Goal: Feedback & Contribution: Submit feedback/report problem

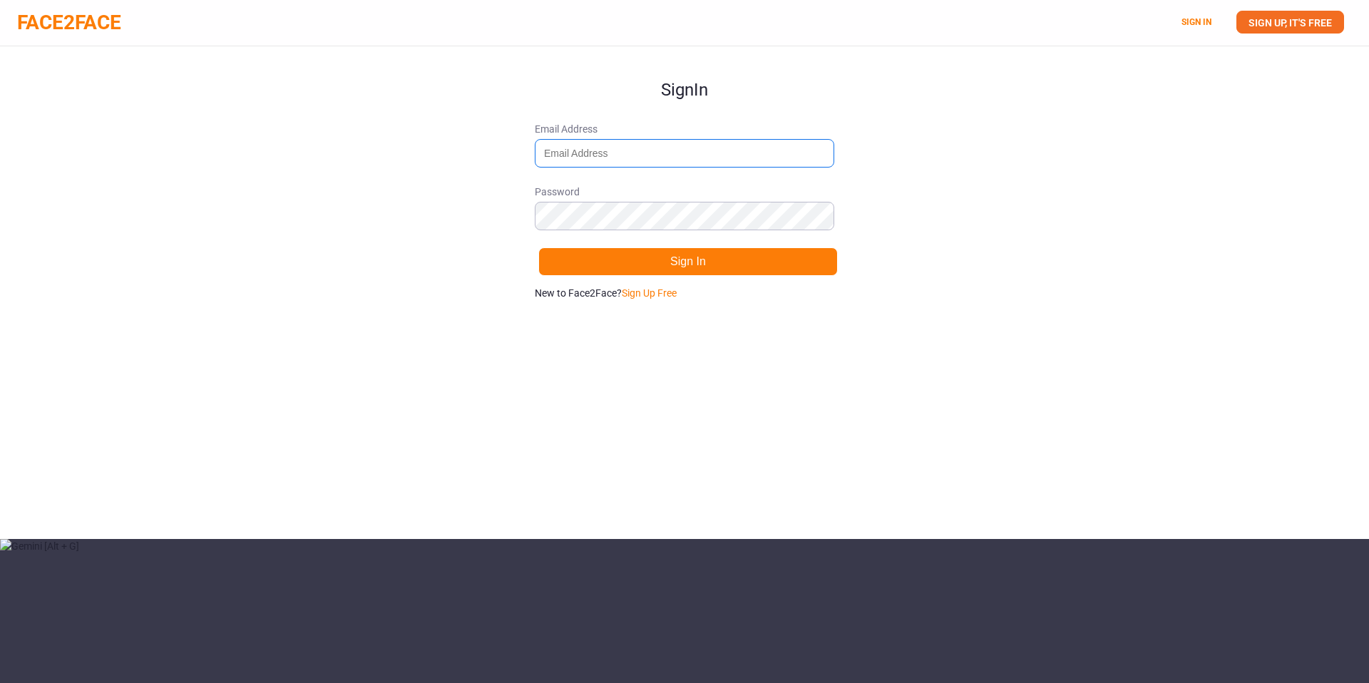
click at [669, 153] on input "Email Address" at bounding box center [685, 153] width 300 height 29
click at [232, 312] on div "Sign In Email Address Password Sign In New to Face2Face? Sign Up Free" at bounding box center [684, 292] width 1369 height 493
click at [647, 293] on link "Sign Up Free" at bounding box center [649, 292] width 55 height 11
click at [620, 157] on input "Email Address" at bounding box center [685, 153] width 300 height 29
type input "nereddy@gainsight.com"
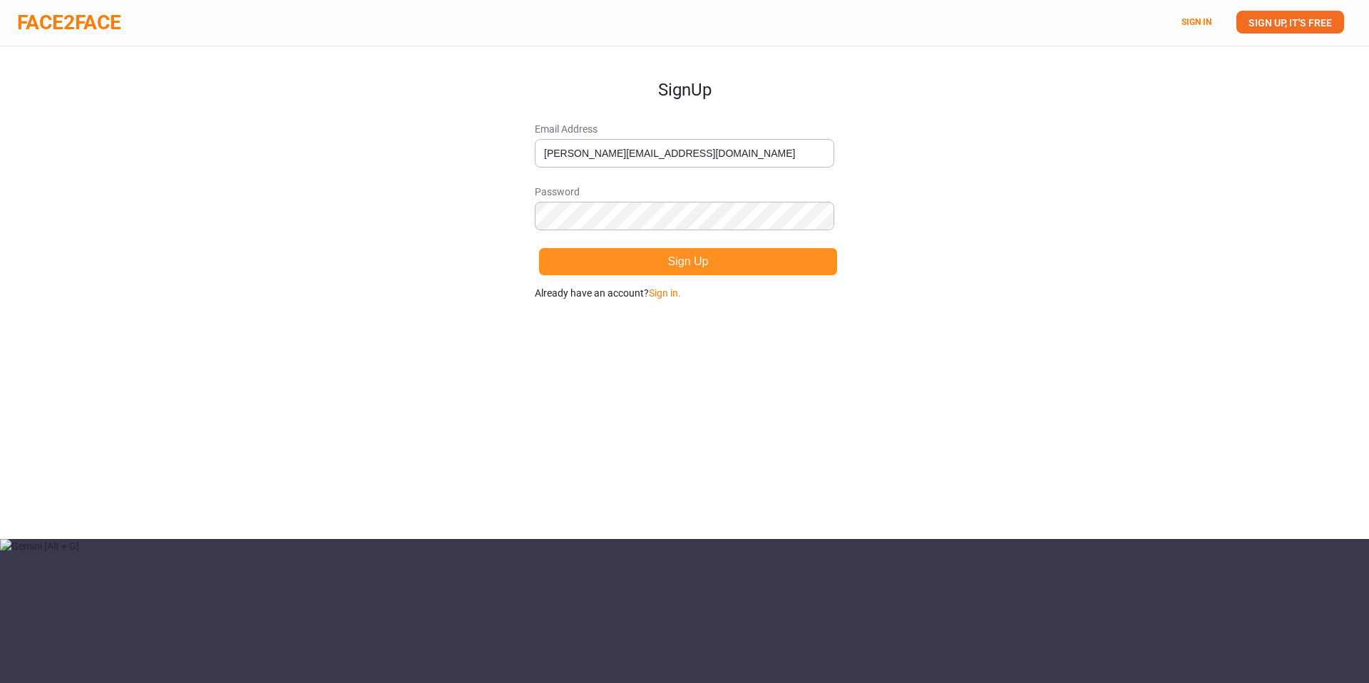
click at [643, 263] on button "Sign Up" at bounding box center [688, 261] width 300 height 29
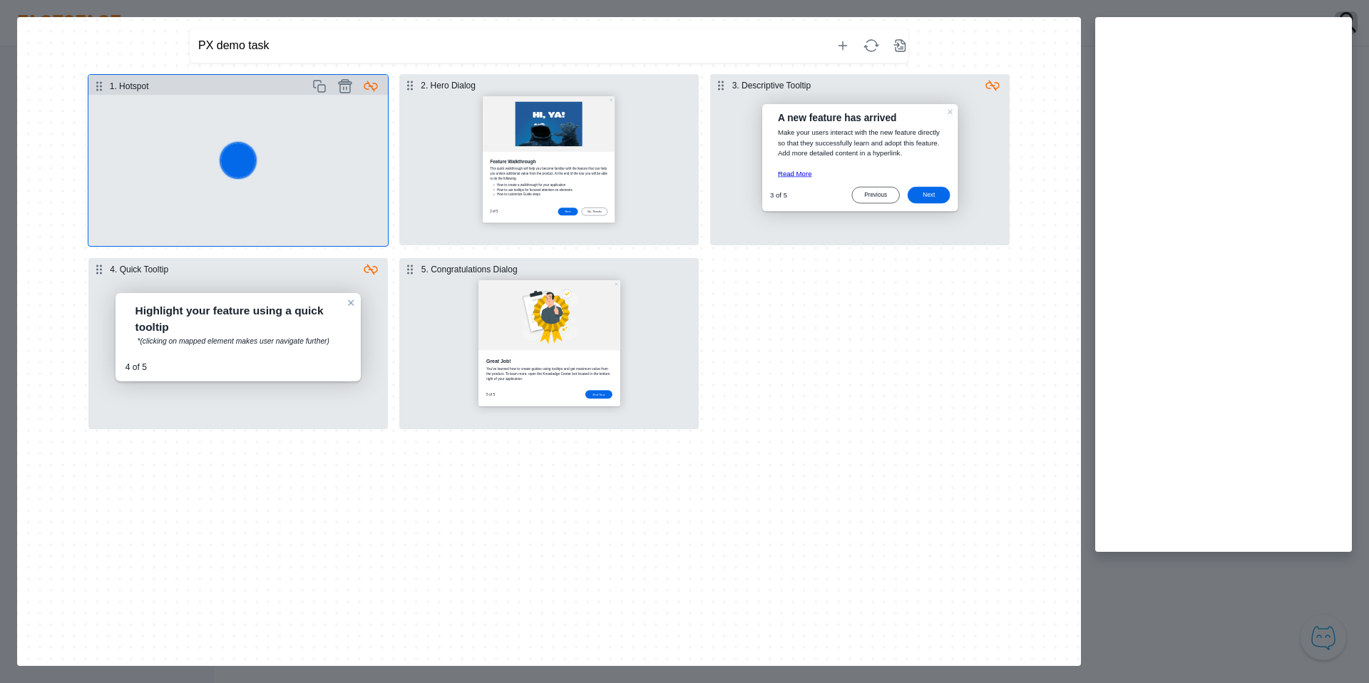
click at [297, 188] on button "Select step" at bounding box center [238, 170] width 300 height 151
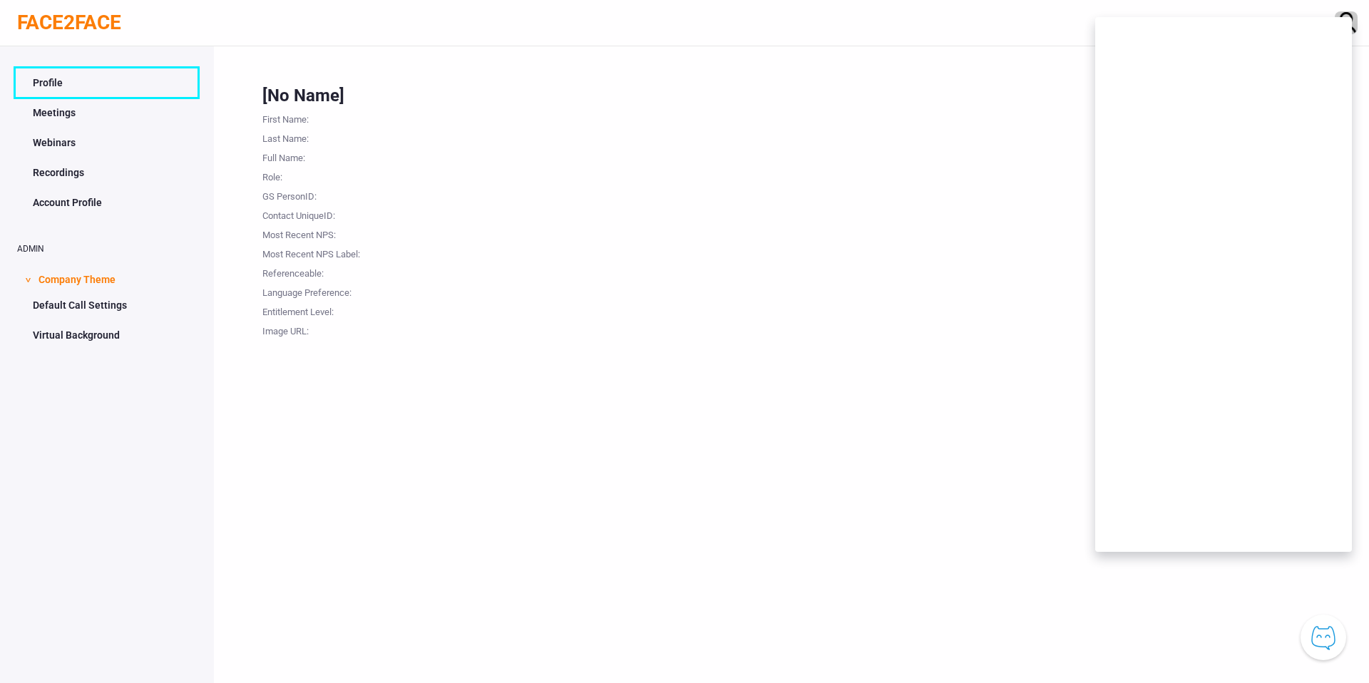
click at [49, 83] on link "Profile" at bounding box center [107, 82] width 180 height 27
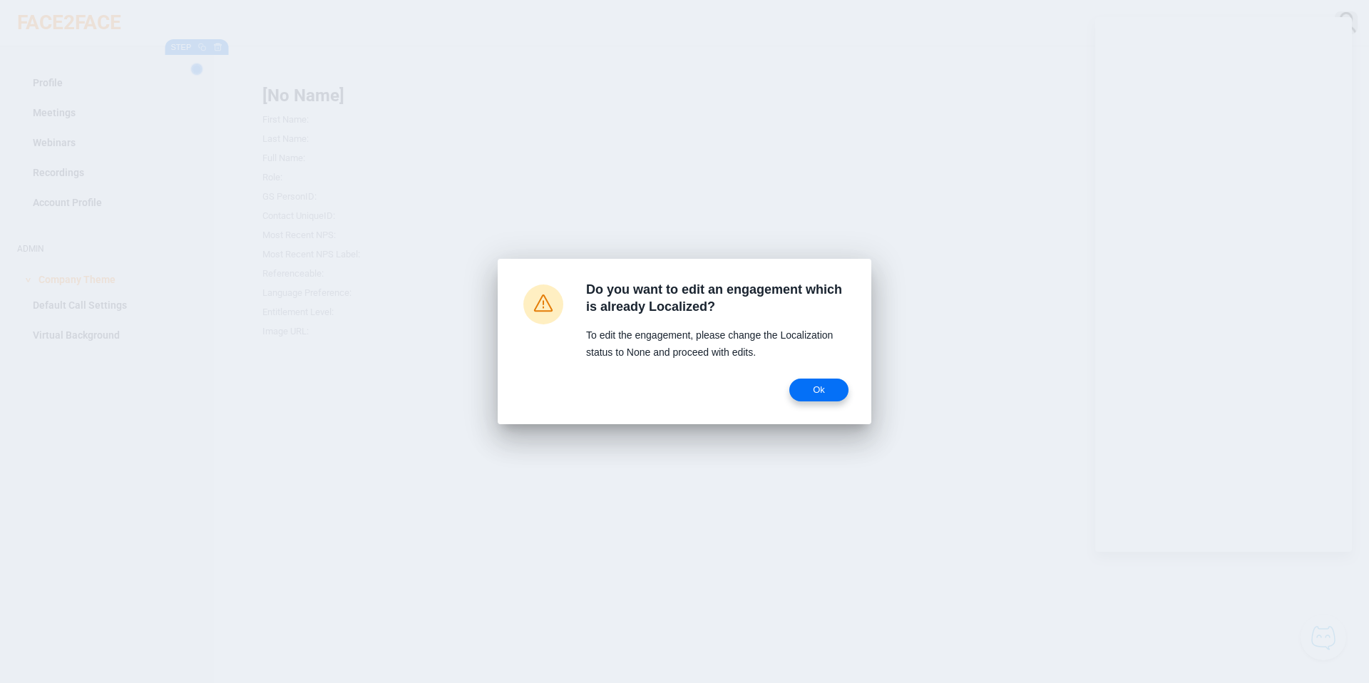
click at [835, 395] on span "Ok" at bounding box center [819, 389] width 36 height 11
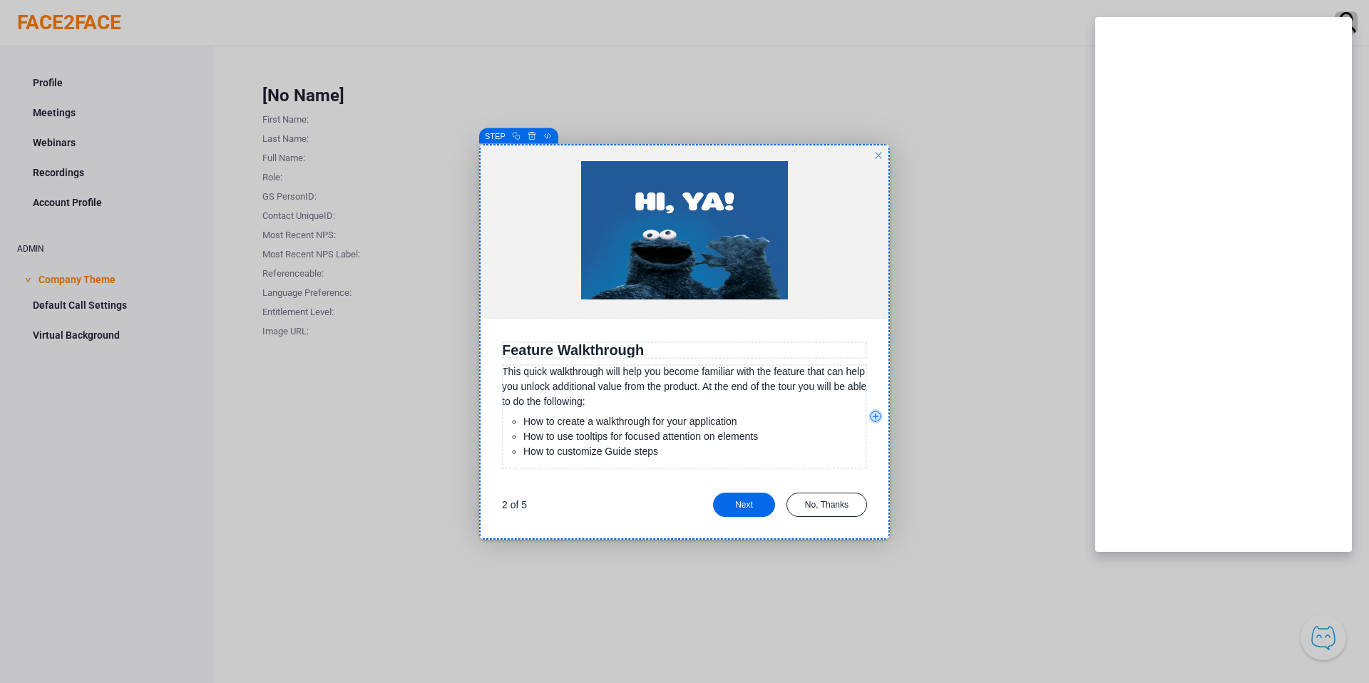
click at [667, 391] on span "This quick walkthrough will help you become familiar with the feature that can …" at bounding box center [684, 386] width 364 height 41
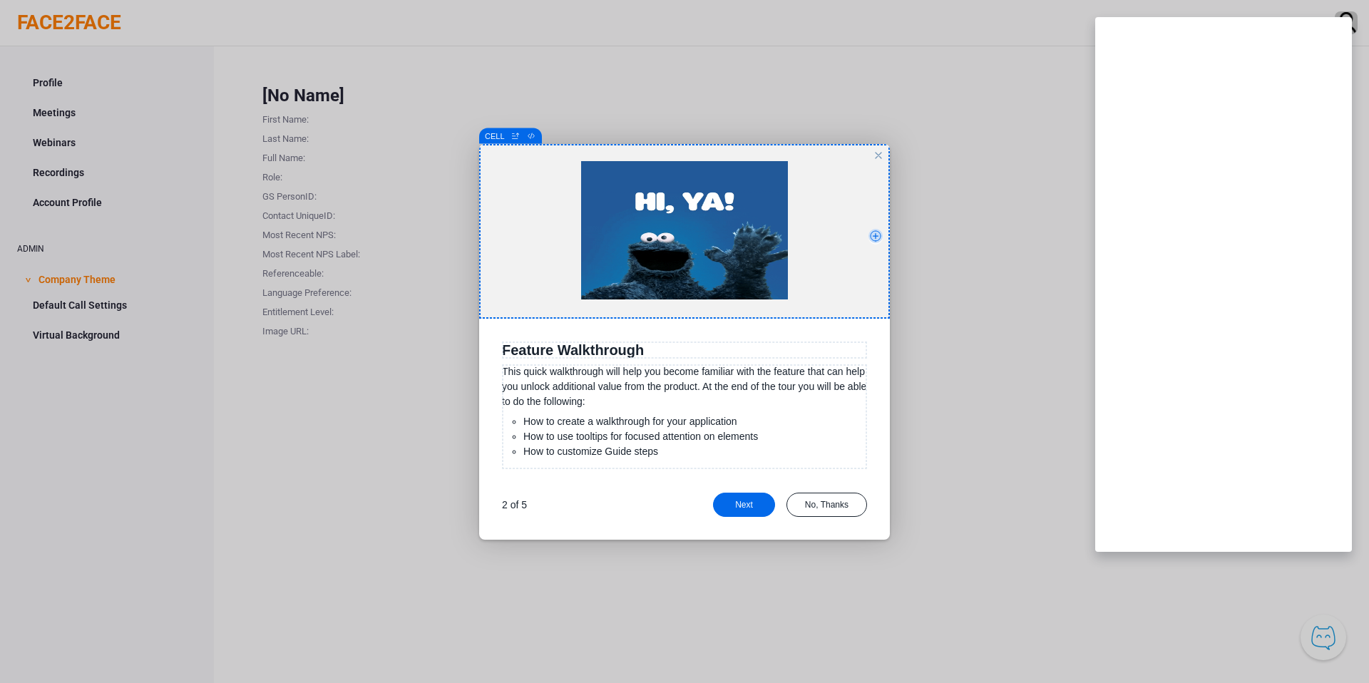
click at [501, 230] on p at bounding box center [684, 231] width 411 height 141
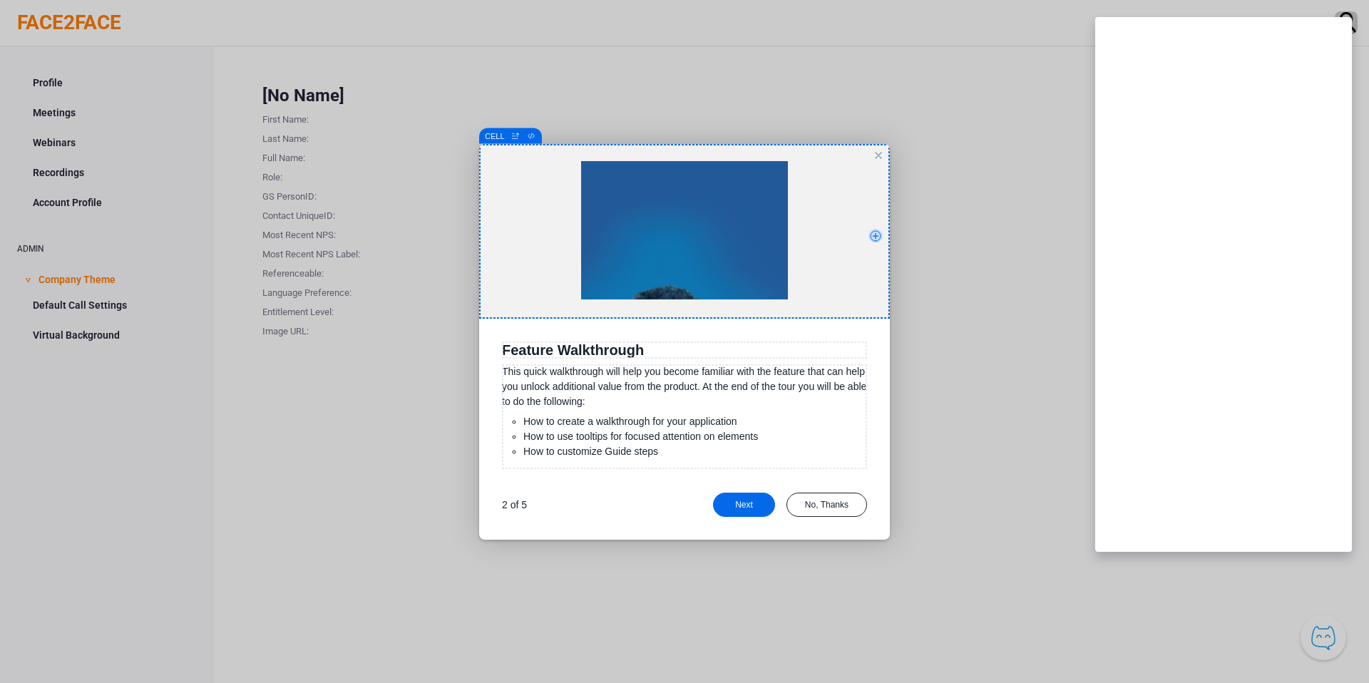
click at [501, 230] on p at bounding box center [684, 231] width 411 height 141
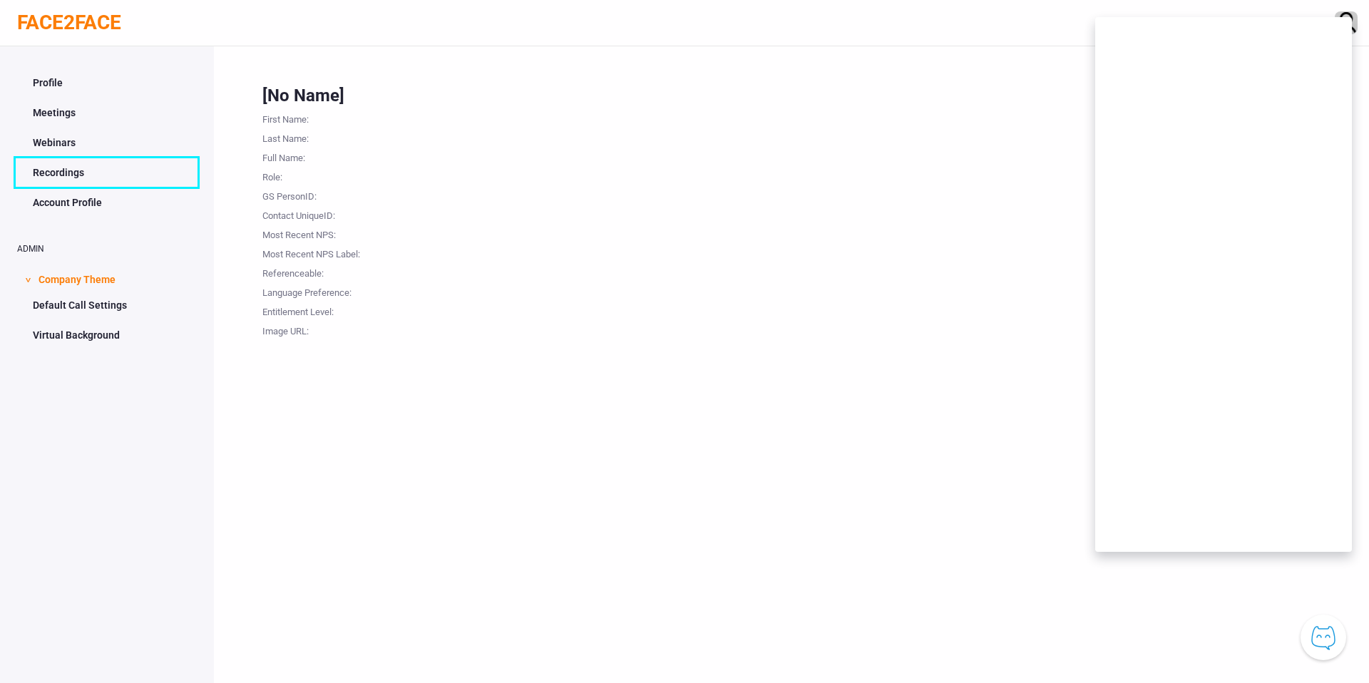
click at [95, 169] on link "Recordings" at bounding box center [107, 172] width 180 height 27
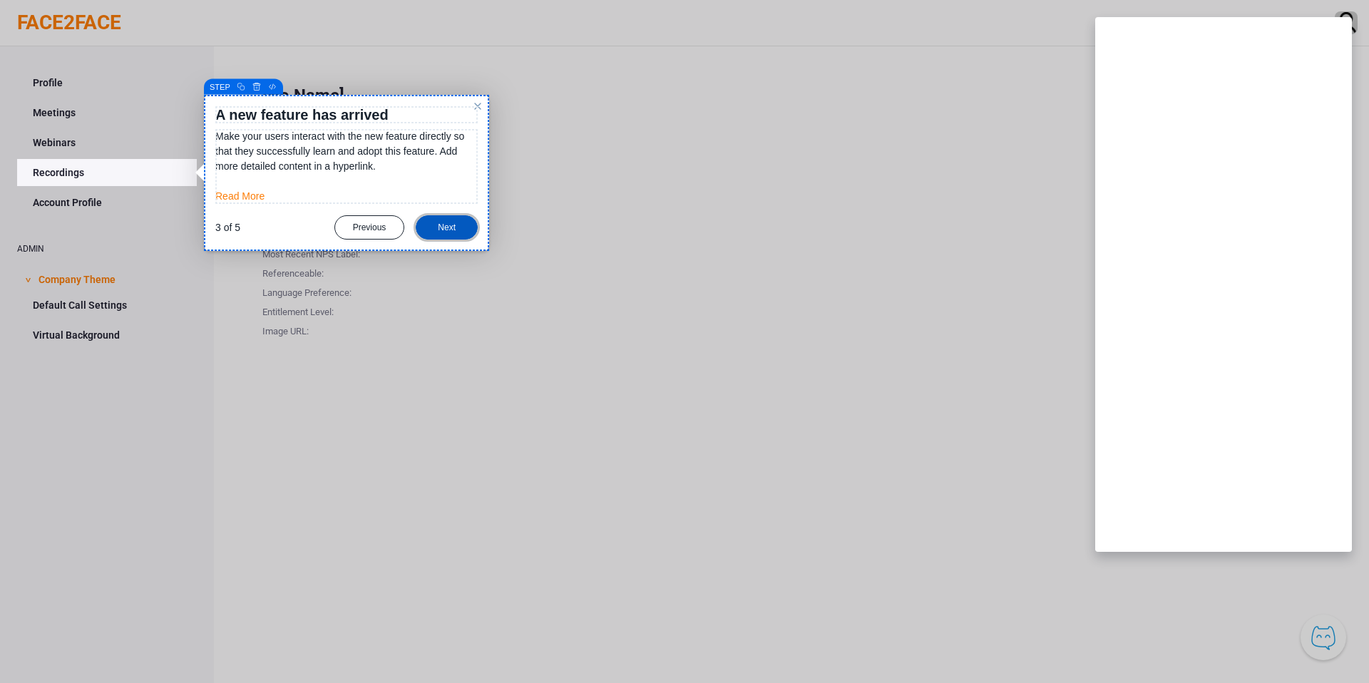
click at [461, 223] on div "Next" at bounding box center [447, 227] width 62 height 24
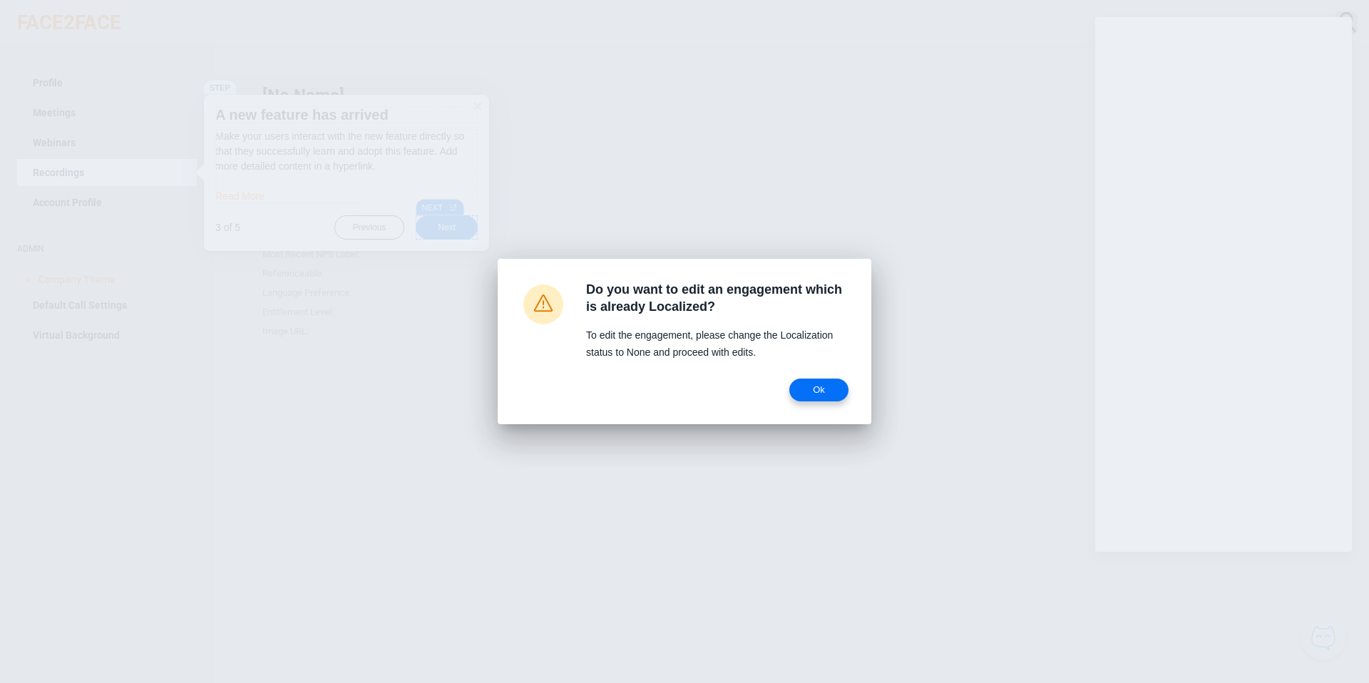
click at [835, 399] on button "Ok" at bounding box center [819, 390] width 59 height 23
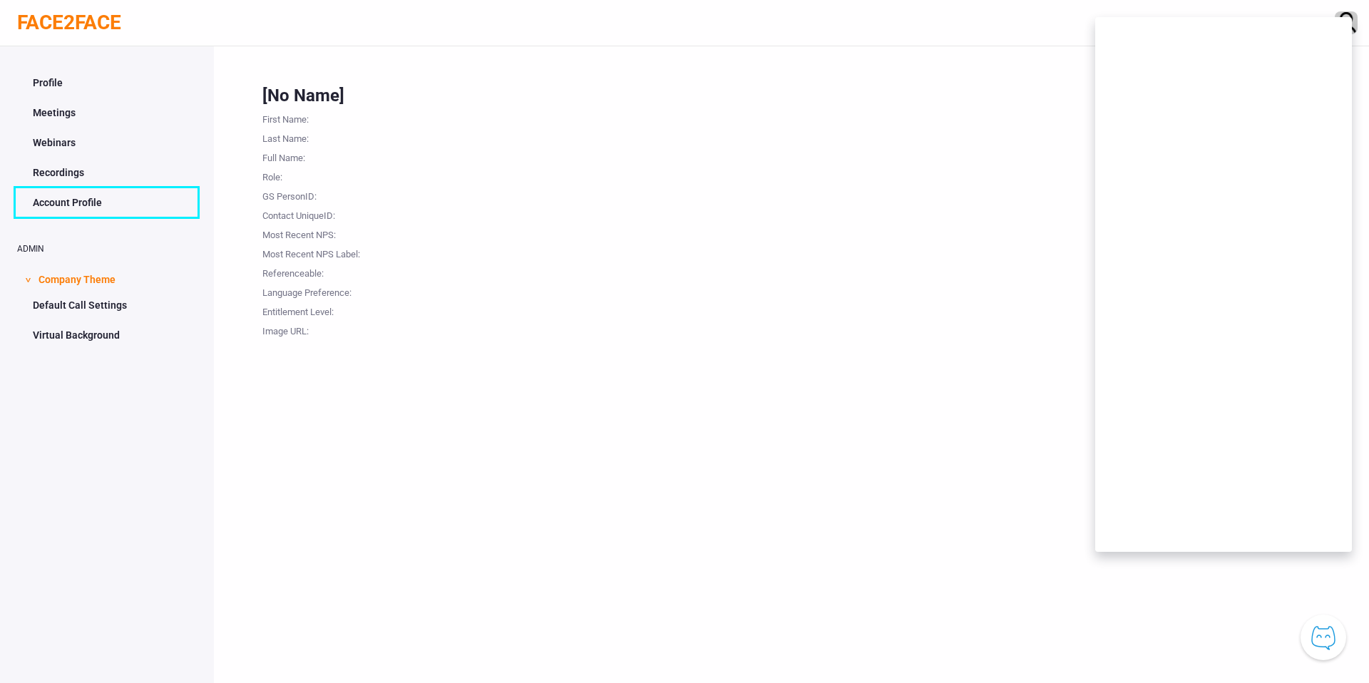
click at [121, 206] on link "Account Profile" at bounding box center [107, 202] width 180 height 27
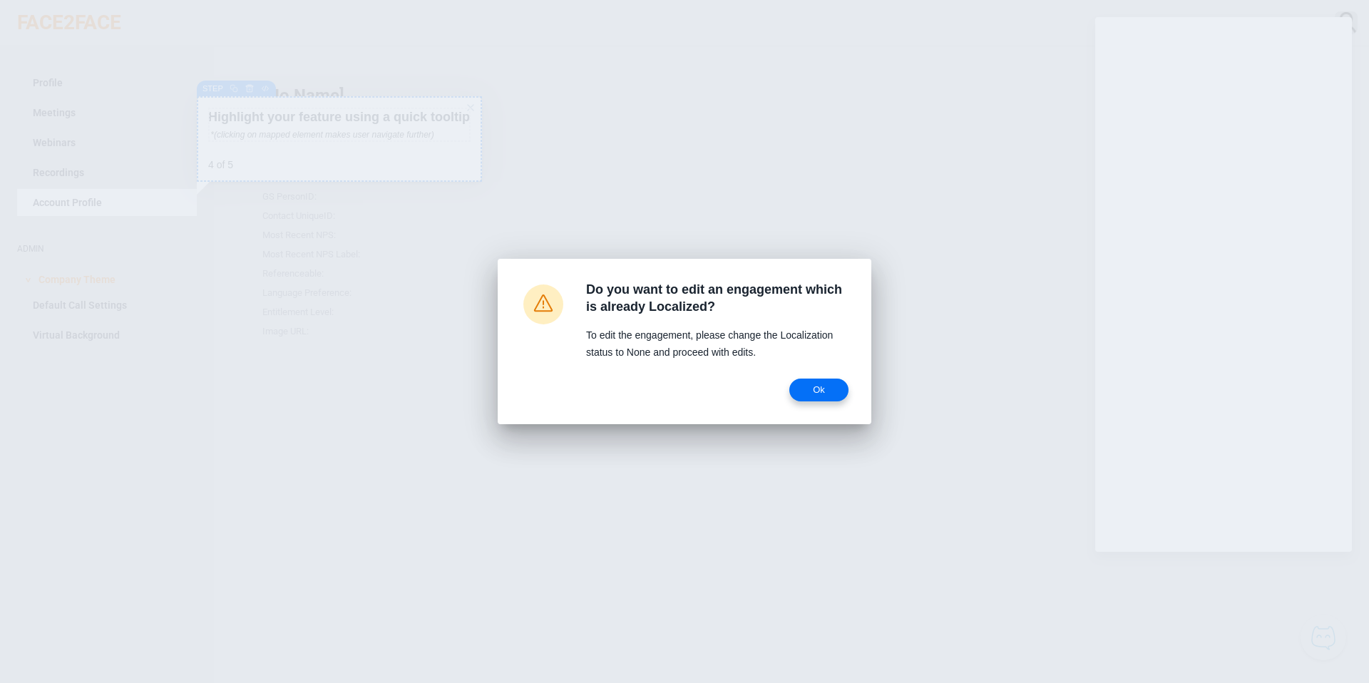
click at [829, 392] on span "Ok" at bounding box center [819, 389] width 36 height 11
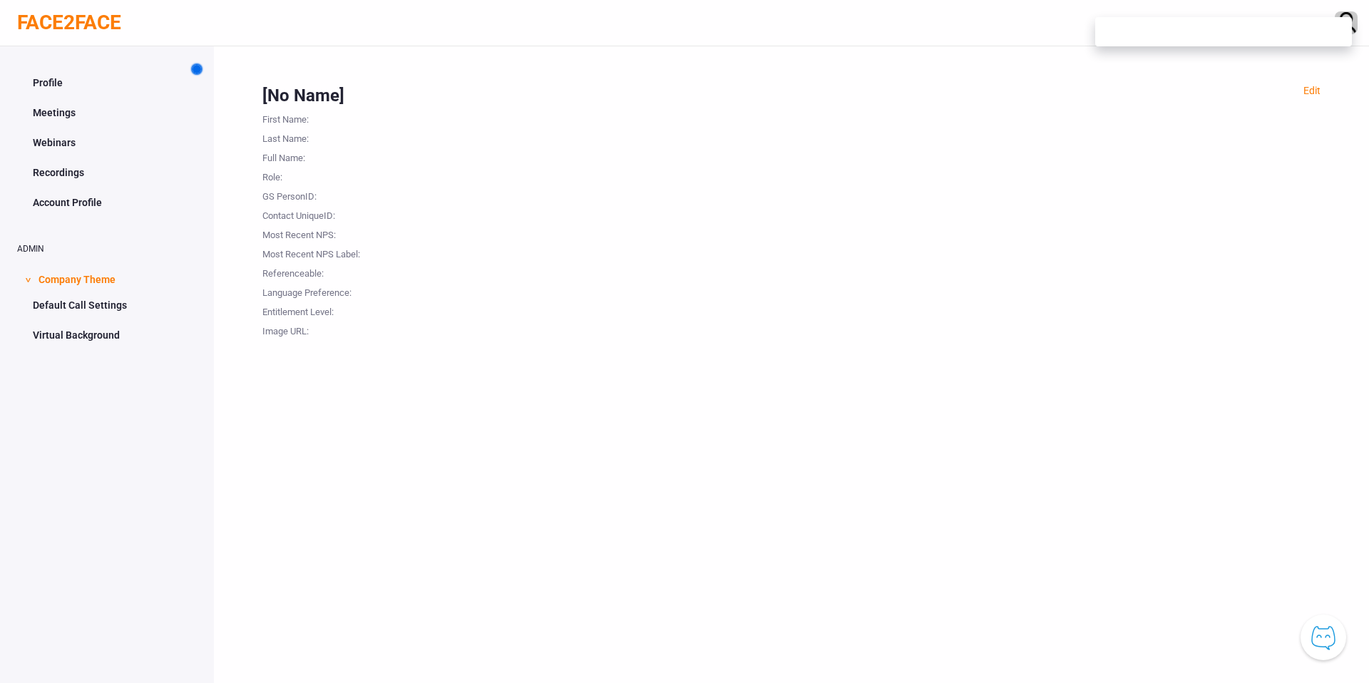
click at [193, 69] on span at bounding box center [197, 69] width 9 height 9
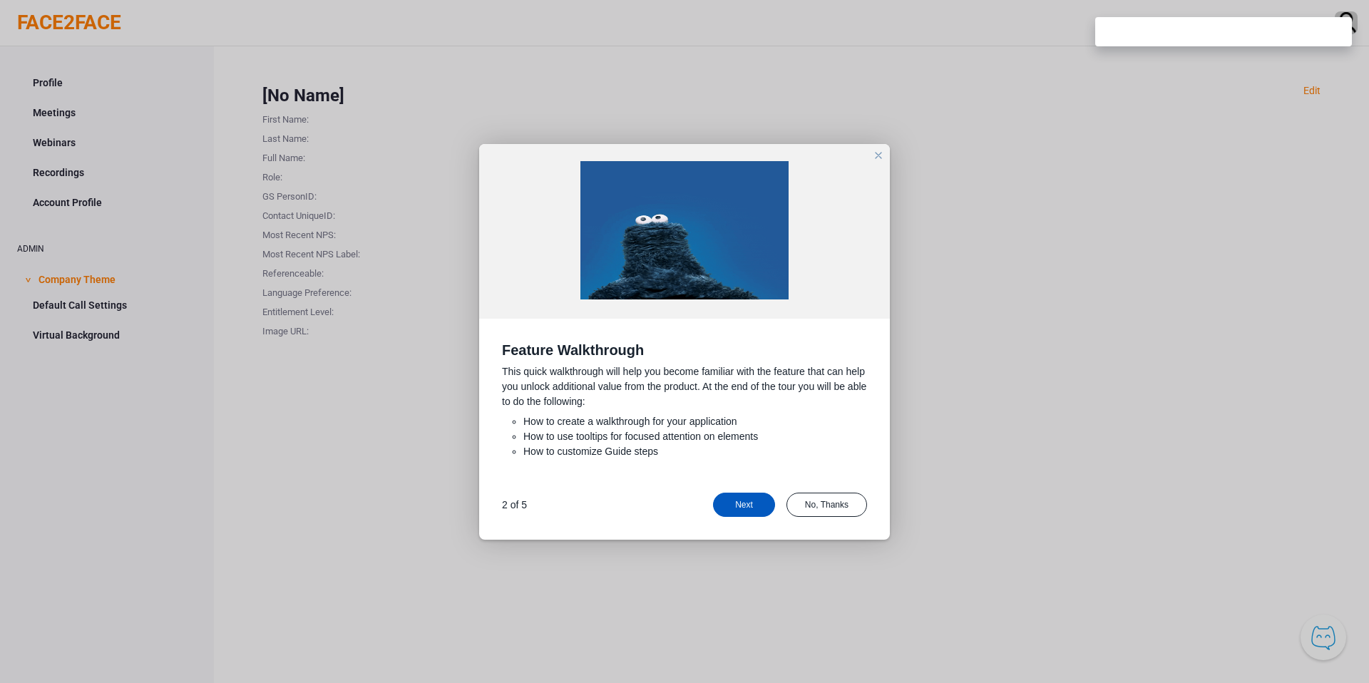
click at [744, 503] on div "Next" at bounding box center [744, 505] width 62 height 24
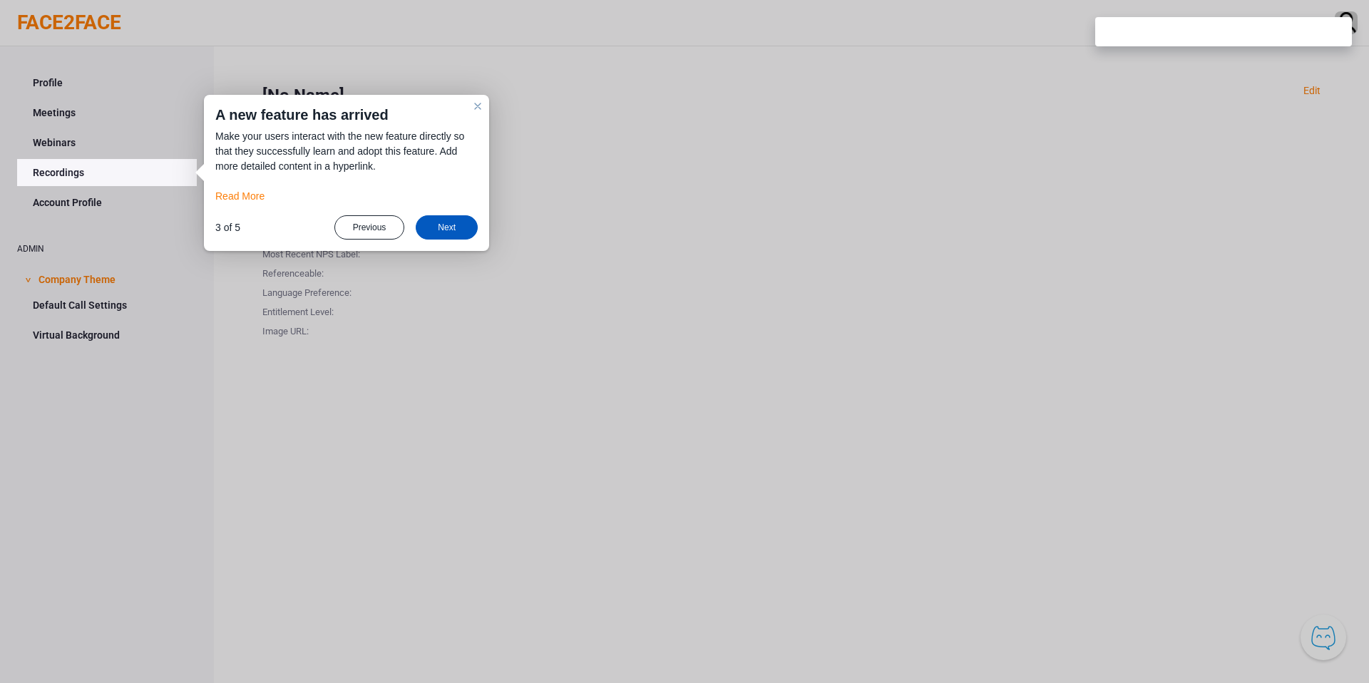
click at [437, 226] on div "Next" at bounding box center [447, 227] width 62 height 24
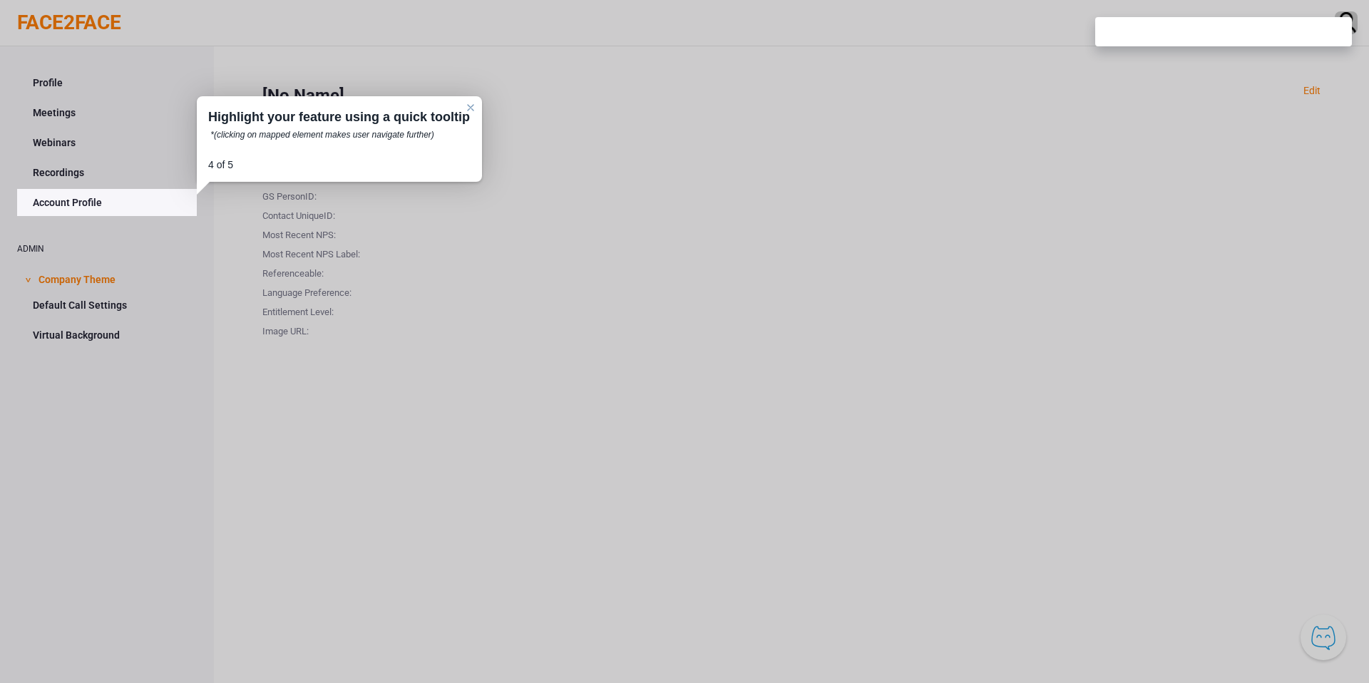
click at [138, 202] on link "Account Profile" at bounding box center [107, 202] width 180 height 27
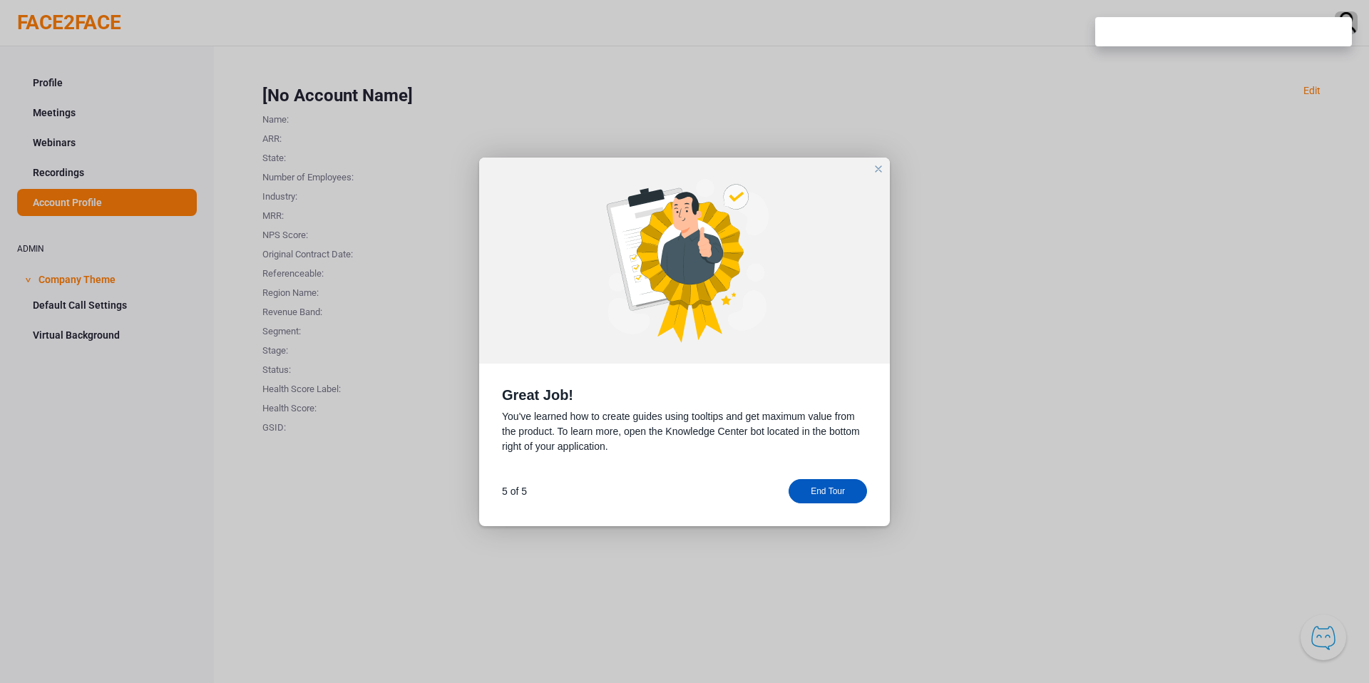
click at [833, 494] on div "End Tour" at bounding box center [828, 491] width 78 height 24
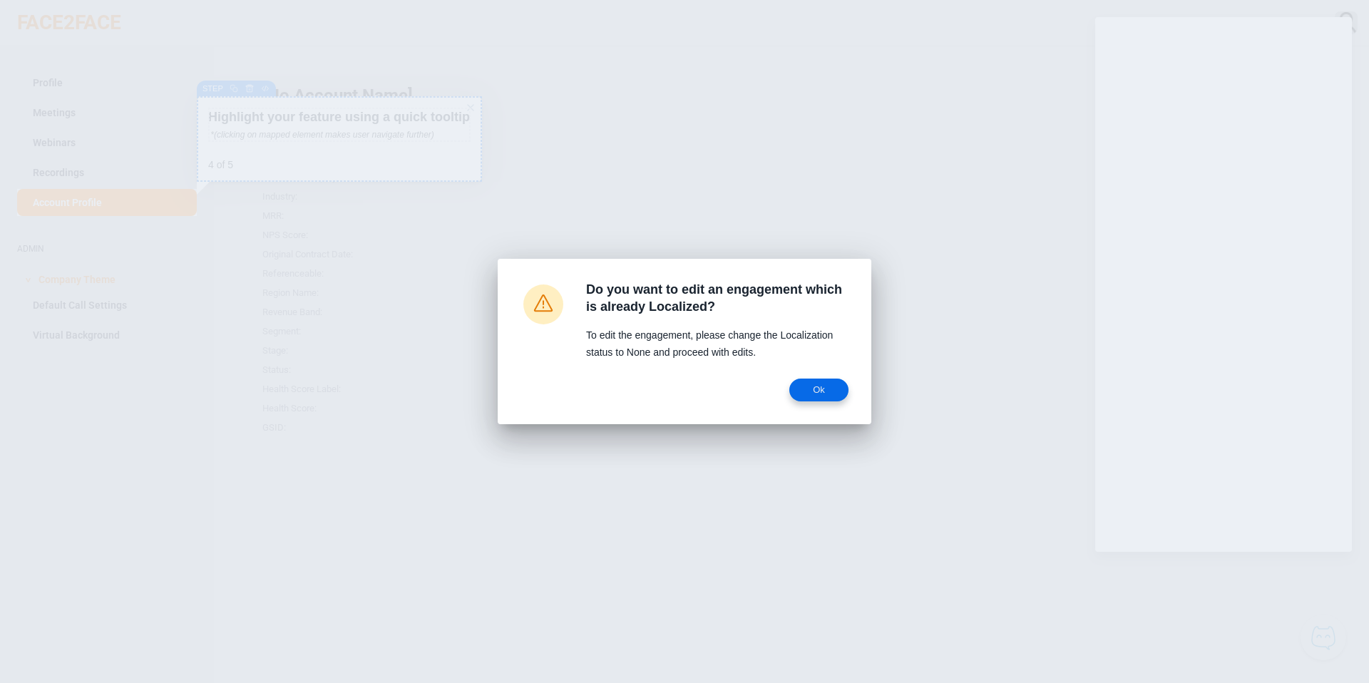
click at [828, 384] on span "Ok" at bounding box center [819, 389] width 36 height 11
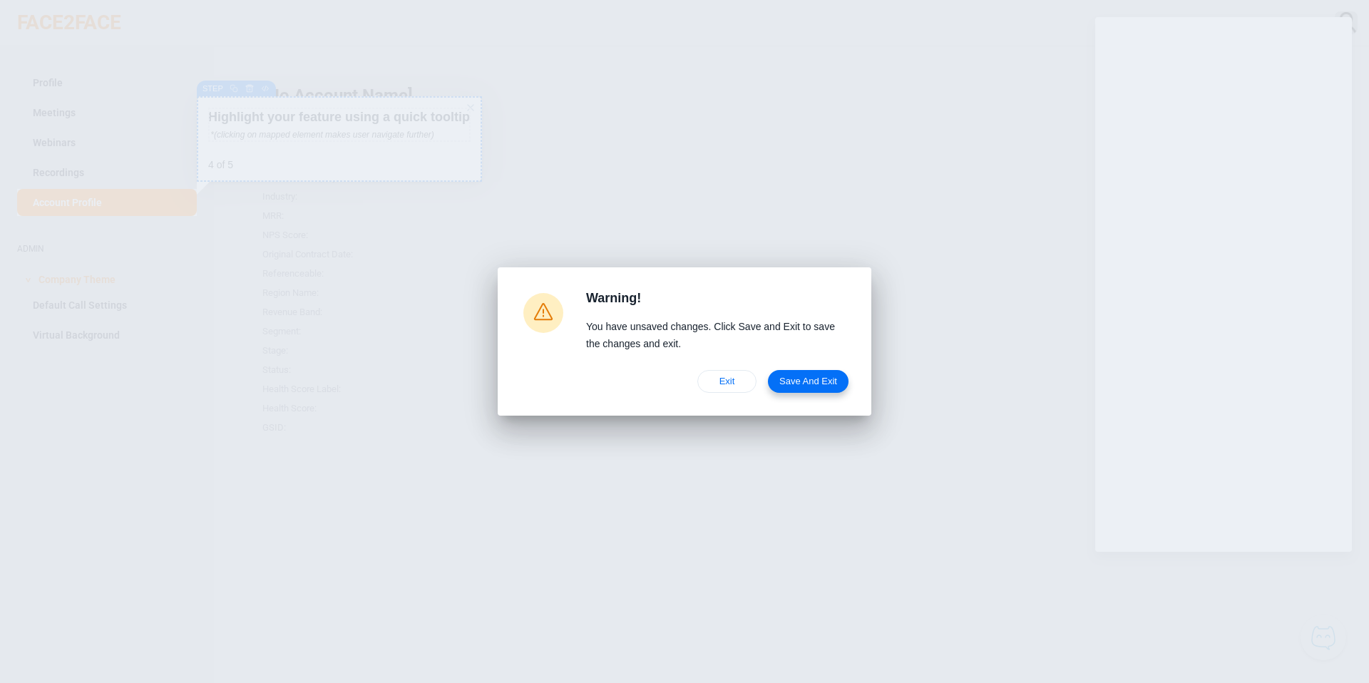
click at [809, 376] on span "Save and Exit" at bounding box center [809, 381] width 58 height 11
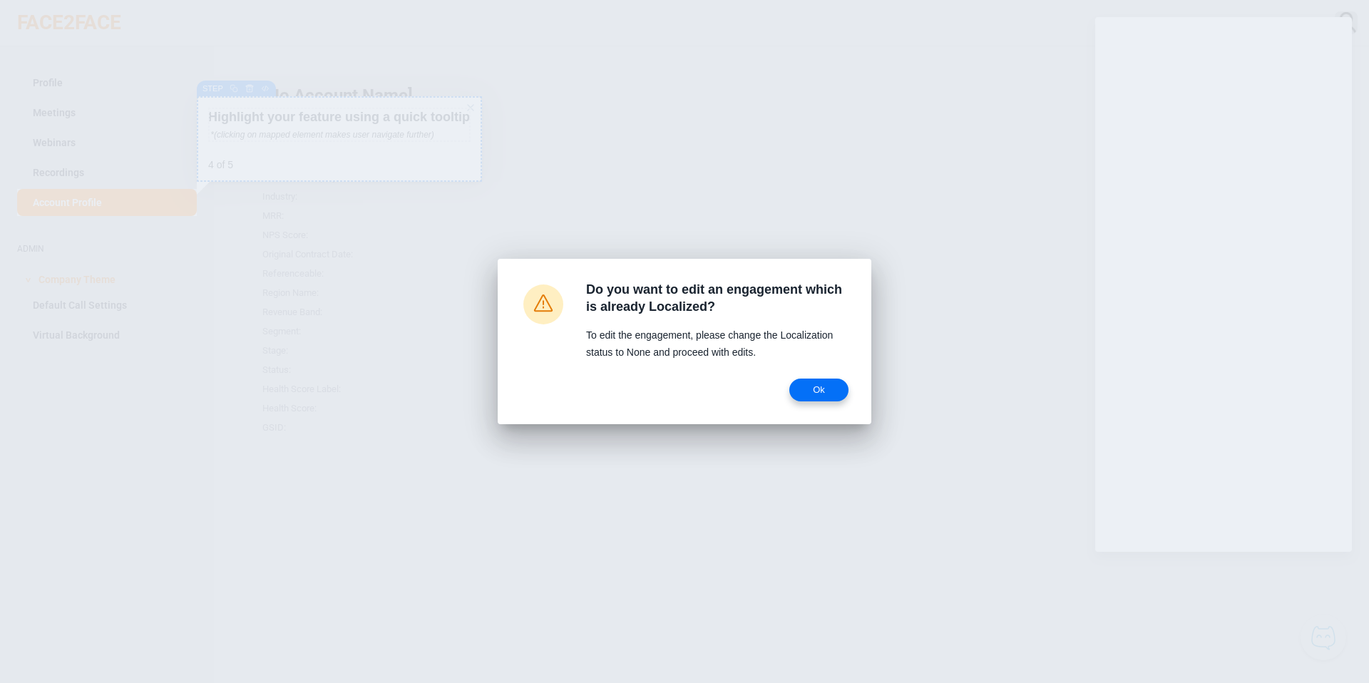
click at [809, 388] on span "Ok" at bounding box center [819, 389] width 36 height 11
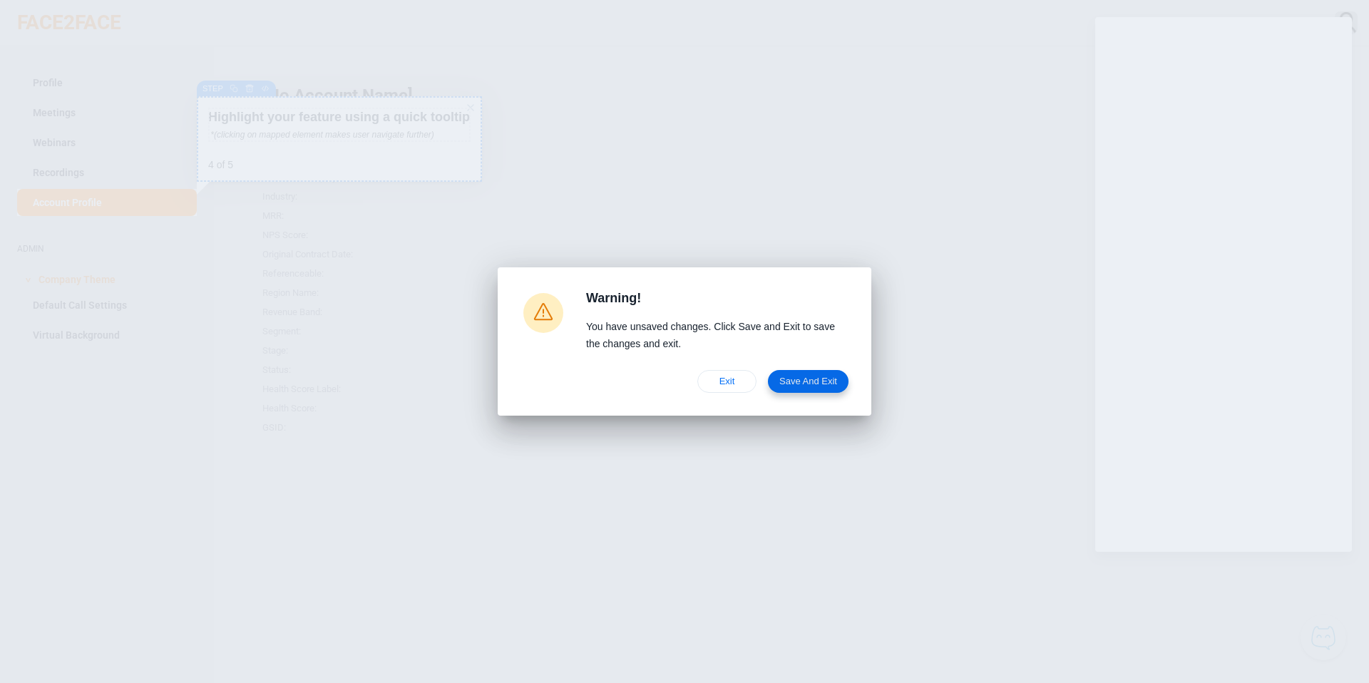
click at [810, 379] on span "Save and Exit" at bounding box center [809, 381] width 58 height 11
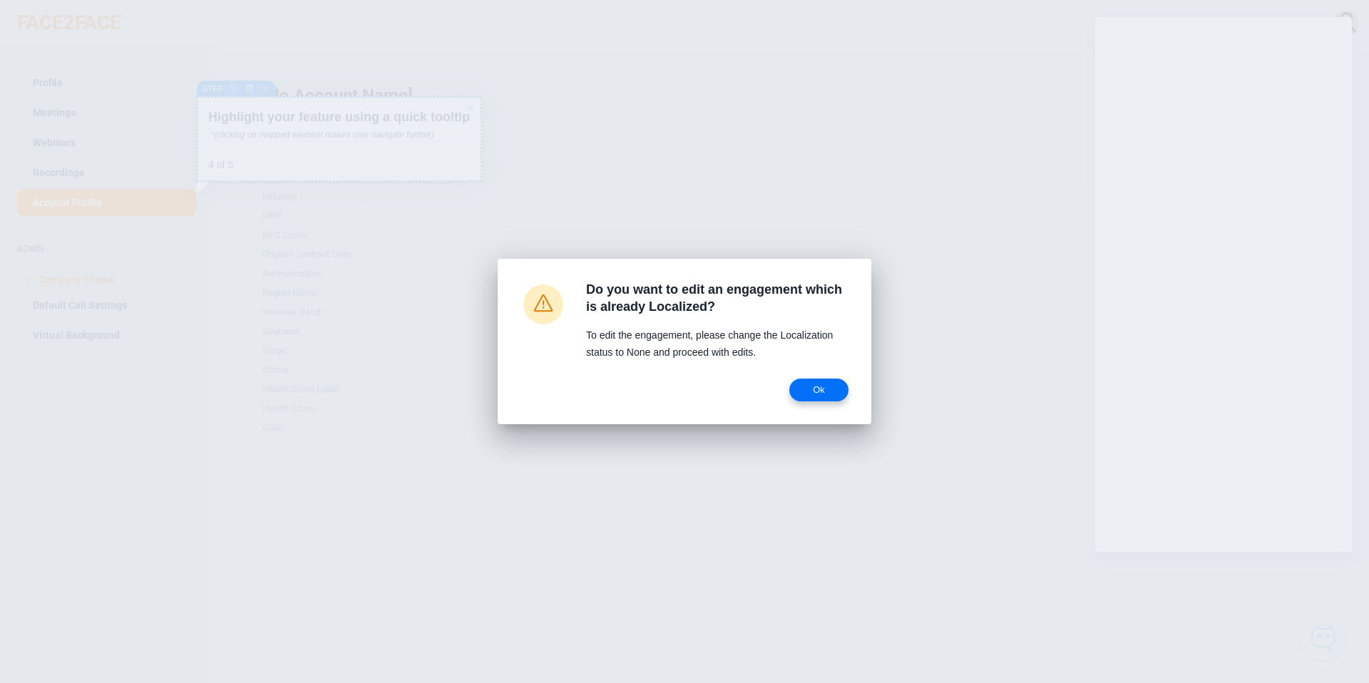
click at [817, 394] on span "Ok" at bounding box center [819, 389] width 36 height 11
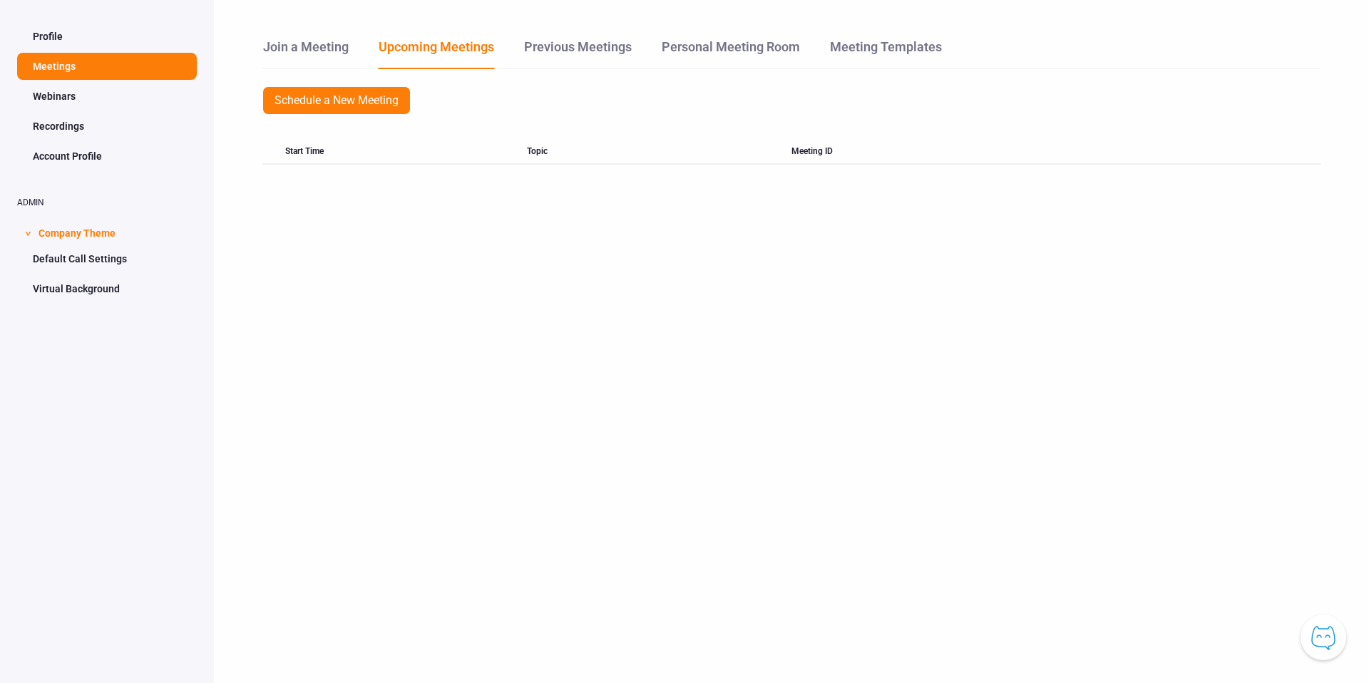
click at [62, 32] on link "Profile" at bounding box center [107, 36] width 180 height 27
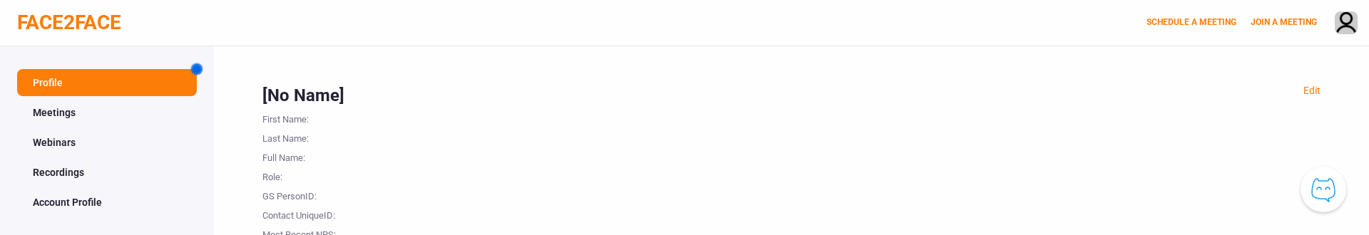
click at [198, 68] on span at bounding box center [197, 69] width 9 height 9
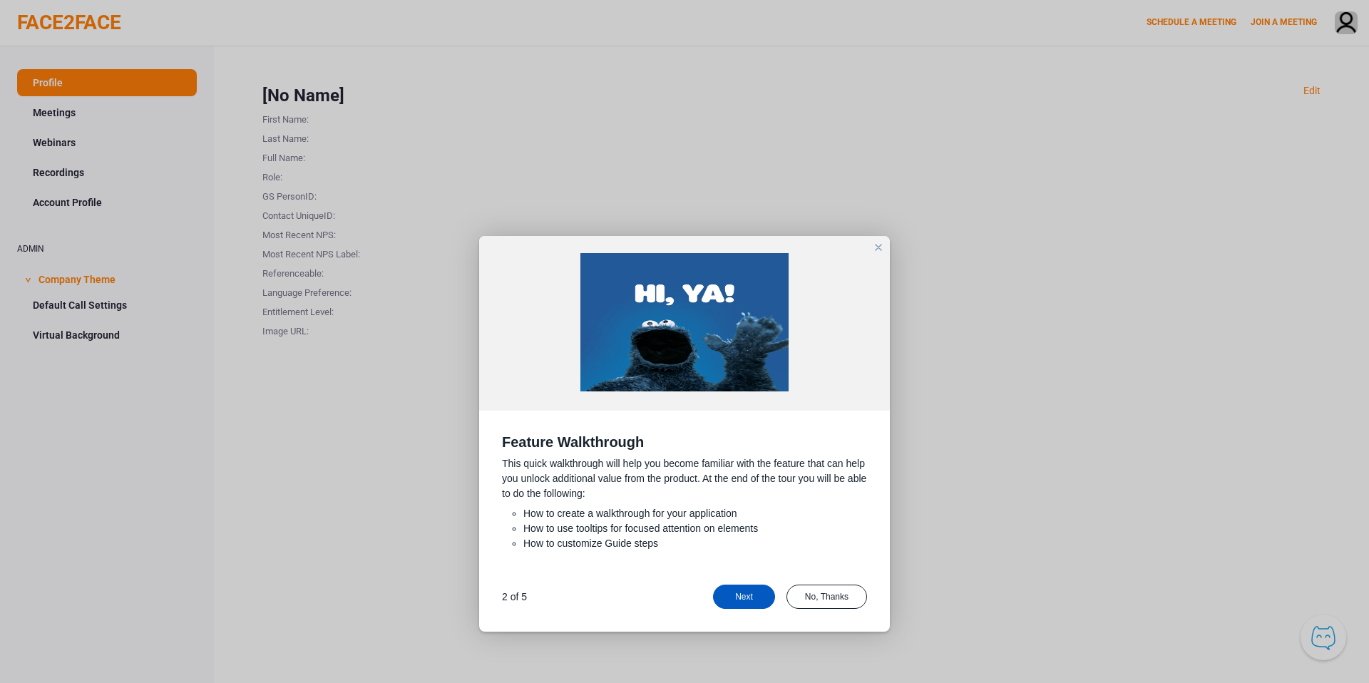
click at [742, 235] on div "Next" at bounding box center [744, 597] width 62 height 24
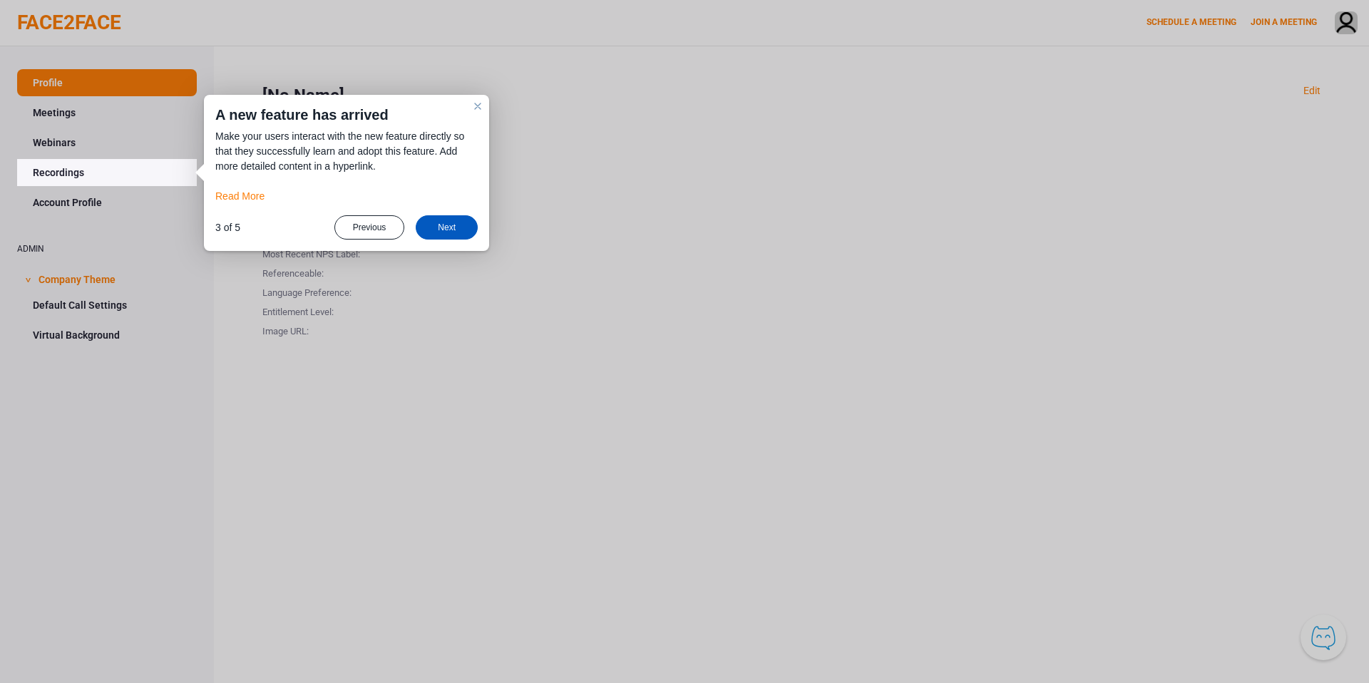
click at [459, 220] on div "Next" at bounding box center [447, 227] width 62 height 24
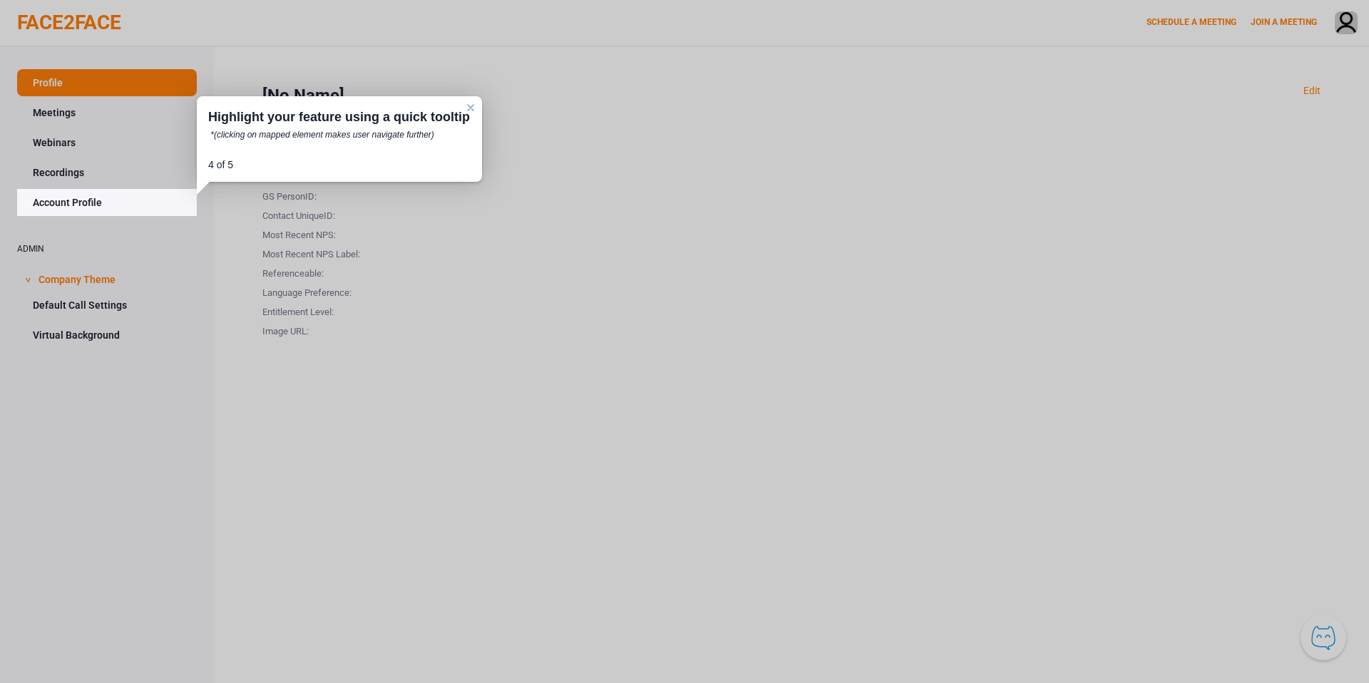
click at [164, 204] on link "Account Profile" at bounding box center [107, 202] width 180 height 27
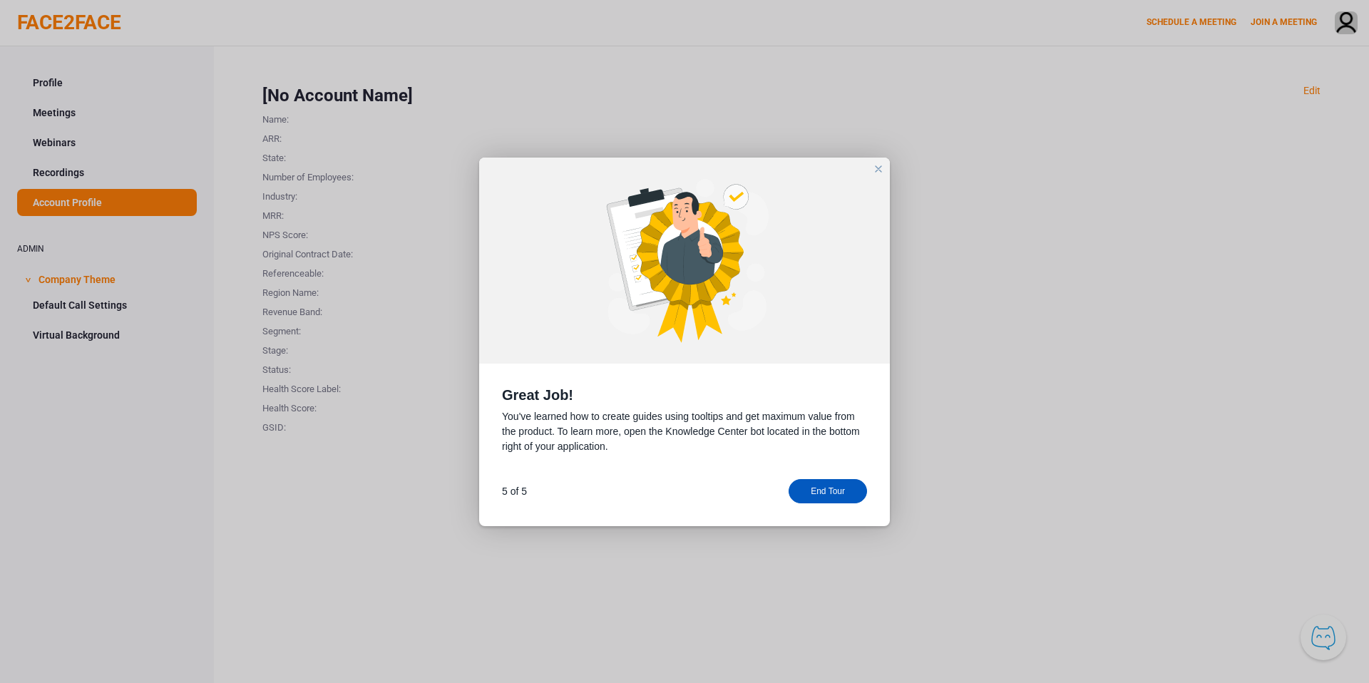
click at [829, 235] on div "End Tour" at bounding box center [828, 491] width 78 height 24
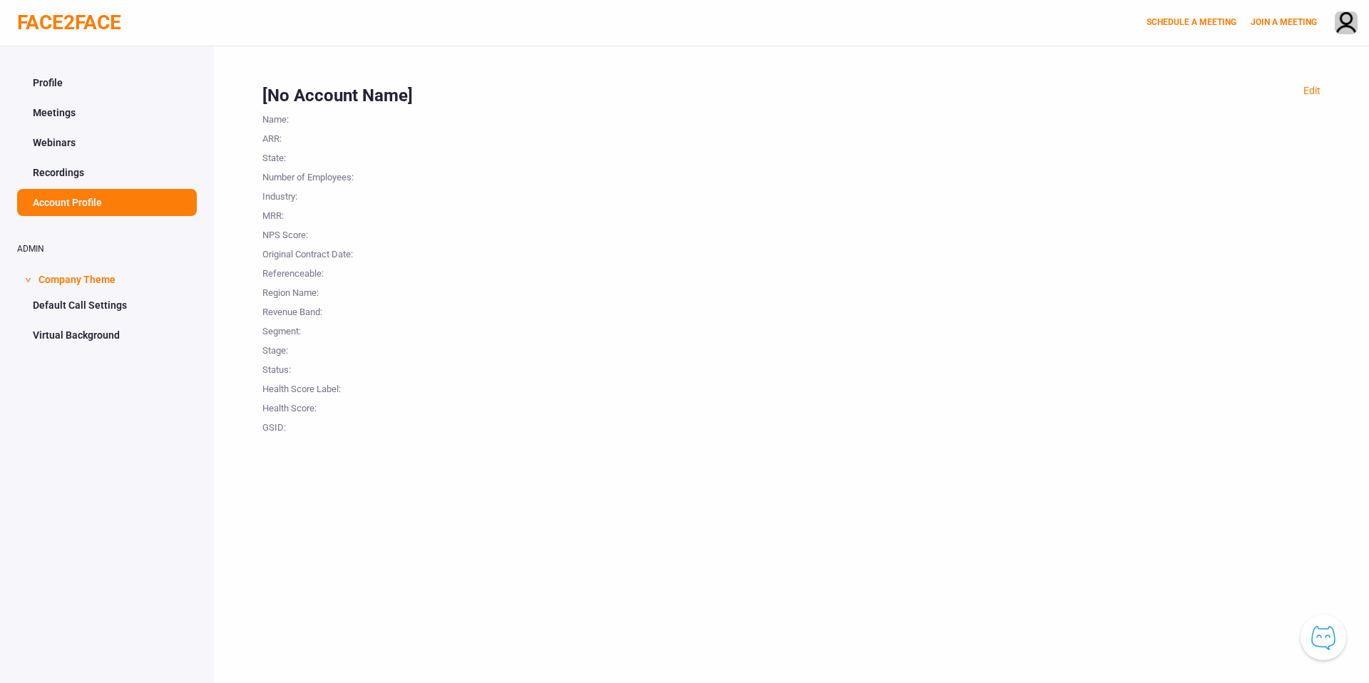
drag, startPoint x: 829, startPoint y: 489, endPoint x: 1063, endPoint y: 1, distance: 541.0
click at [0, 0] on div "FACE2FACE SCHEDULE A MEETING JOIN A MEETING Profile Meetings Webinars Recording…" at bounding box center [684, 365] width 1369 height 730
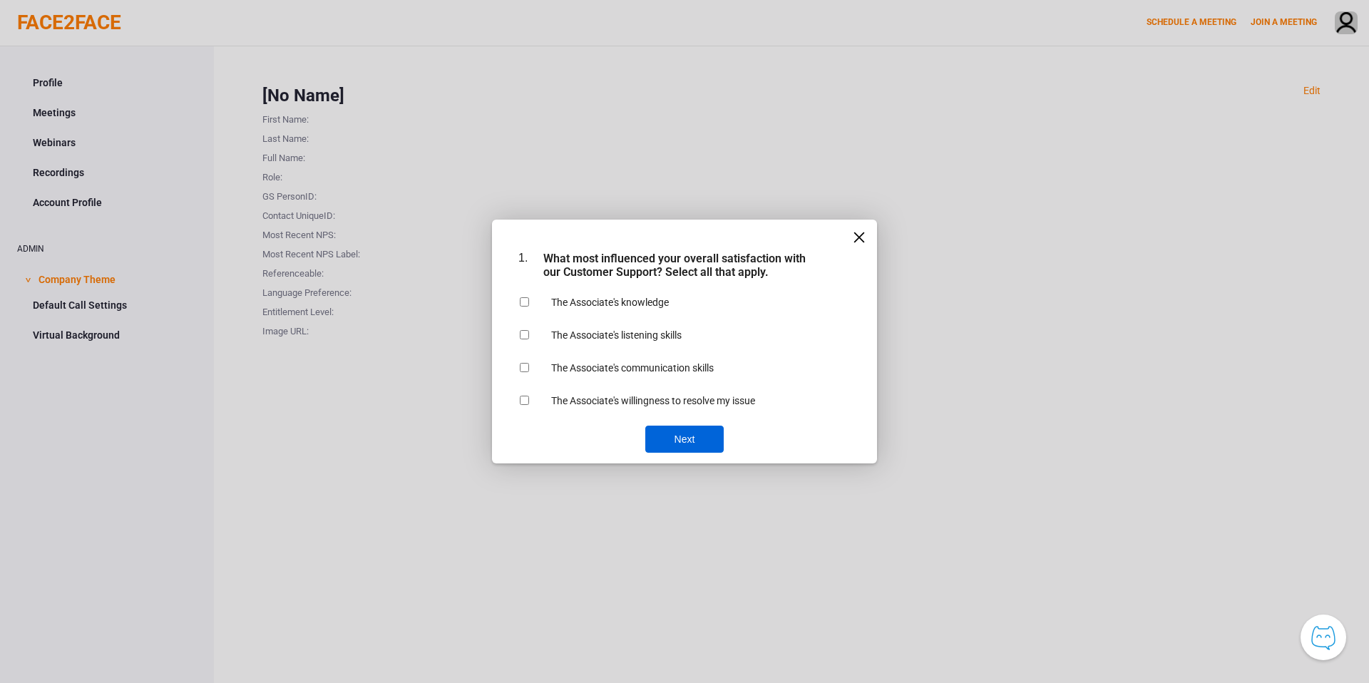
click at [529, 303] on input "The Associate's knowledge" at bounding box center [524, 301] width 9 height 9
checkbox input "true"
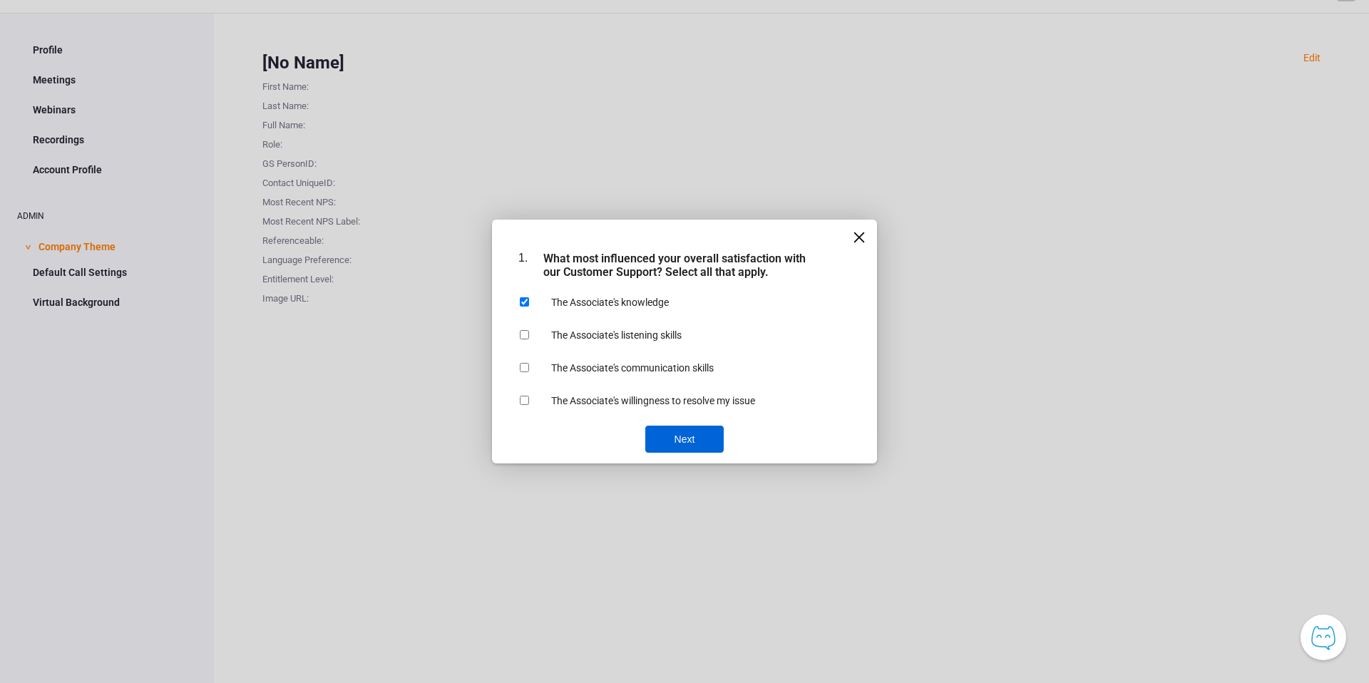
scroll to position [46, 0]
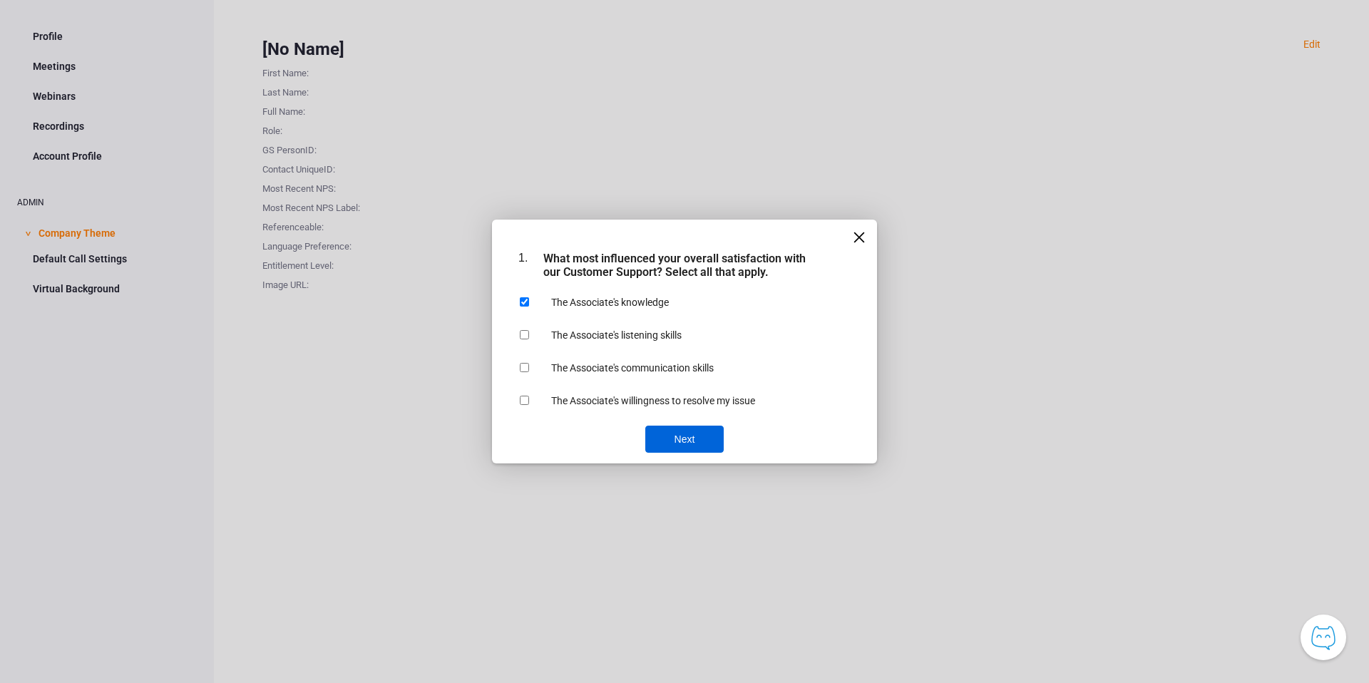
click at [692, 437] on div "Next" at bounding box center [684, 439] width 78 height 27
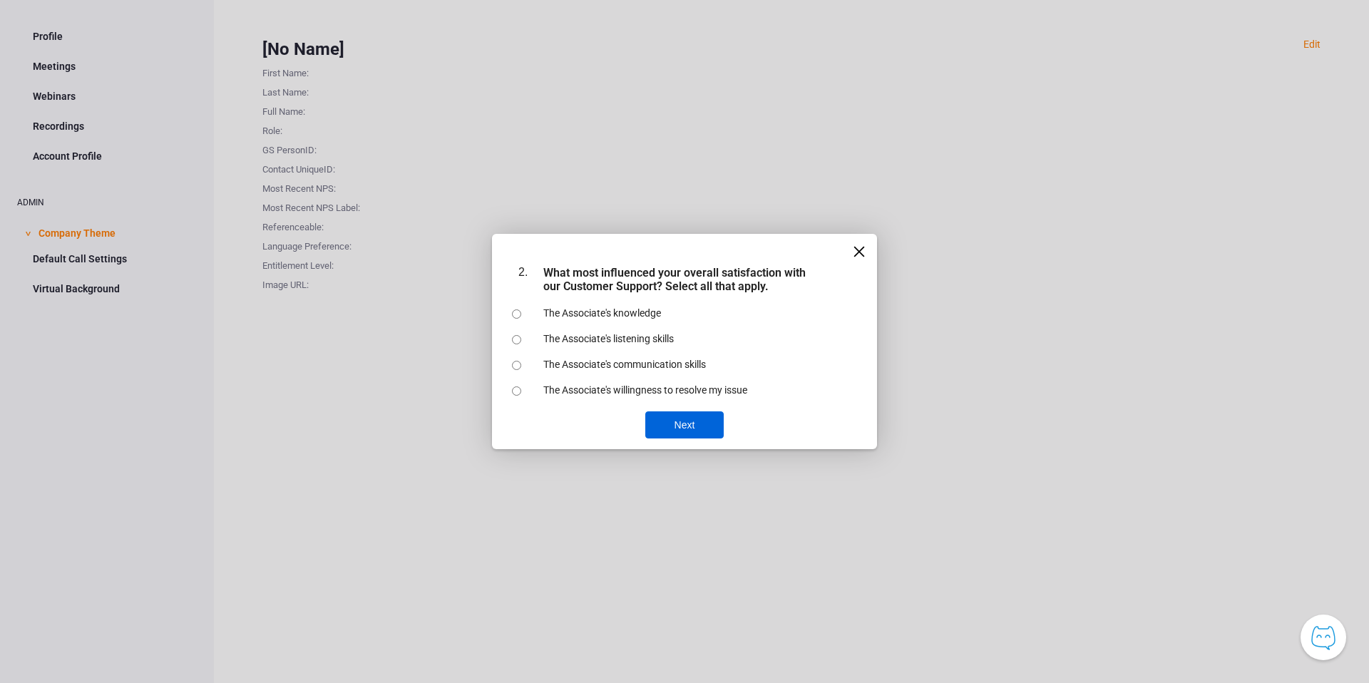
click at [518, 314] on input "The Associate's knowledge" at bounding box center [516, 314] width 9 height 9
radio input "true"
click at [700, 417] on div "Next" at bounding box center [684, 425] width 78 height 27
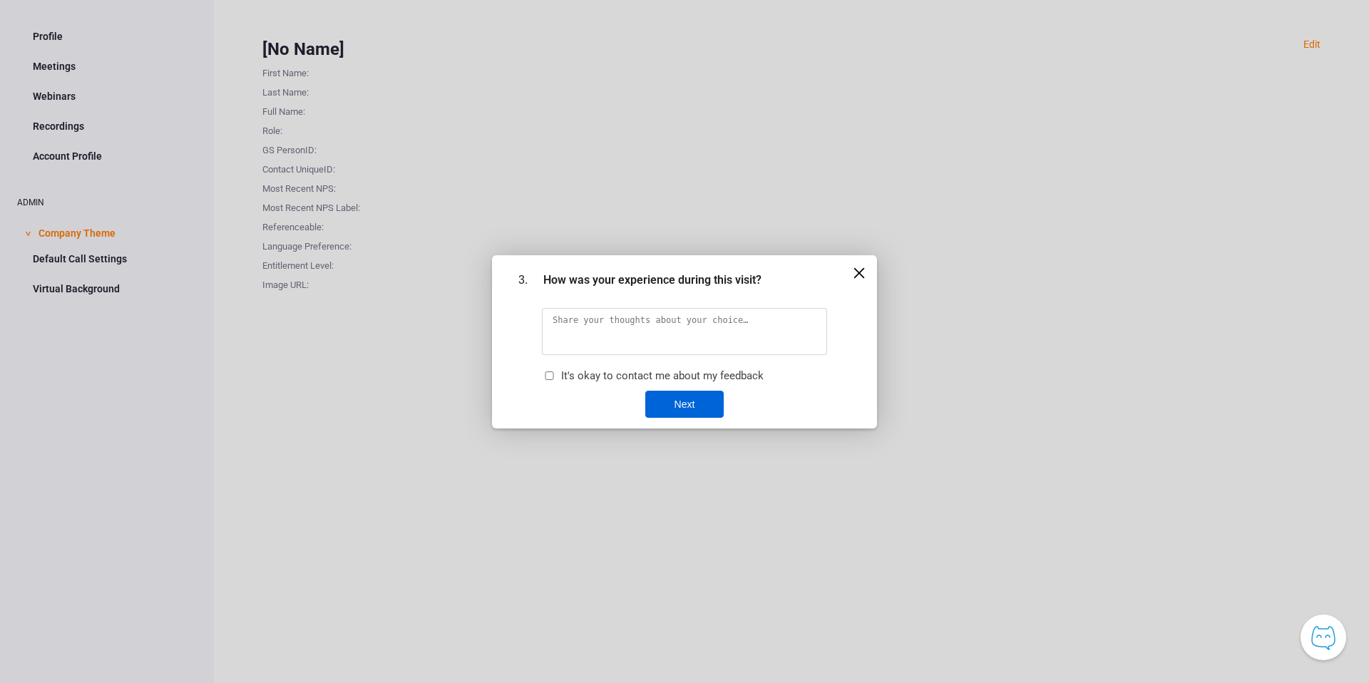
click at [602, 324] on textarea at bounding box center [684, 331] width 285 height 47
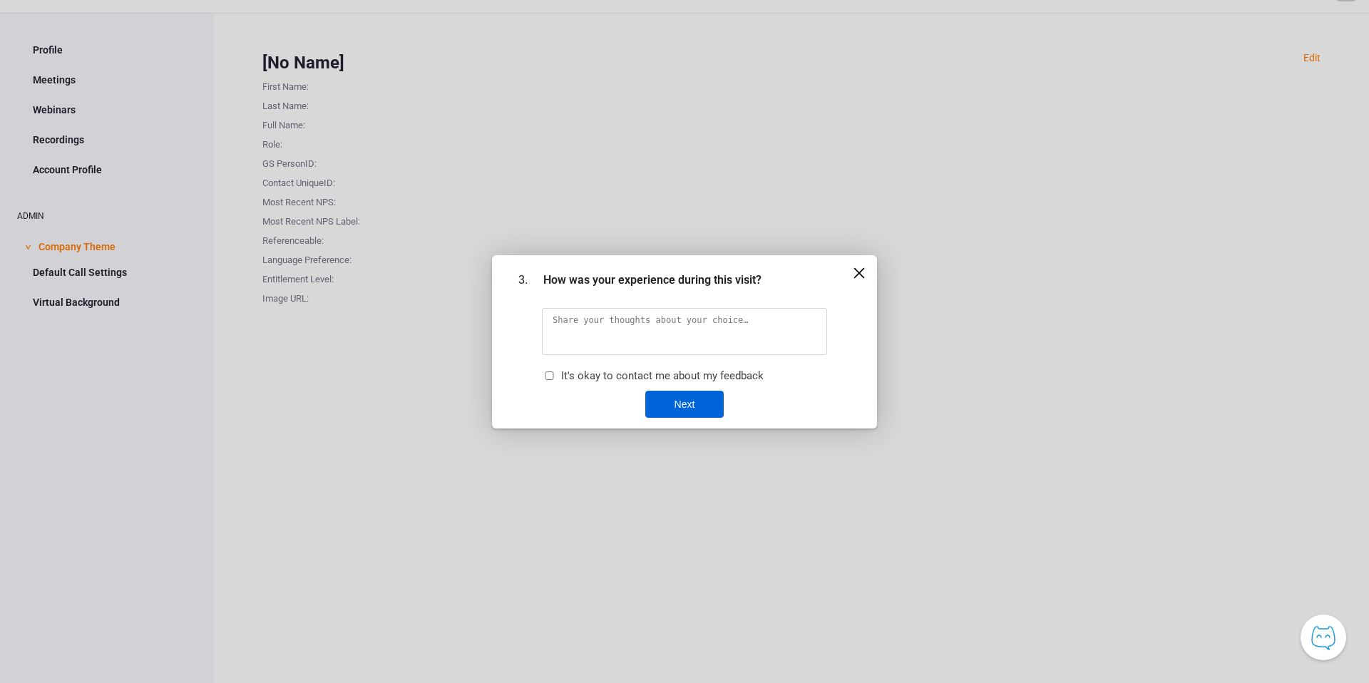
click at [687, 397] on div "Next" at bounding box center [684, 404] width 78 height 27
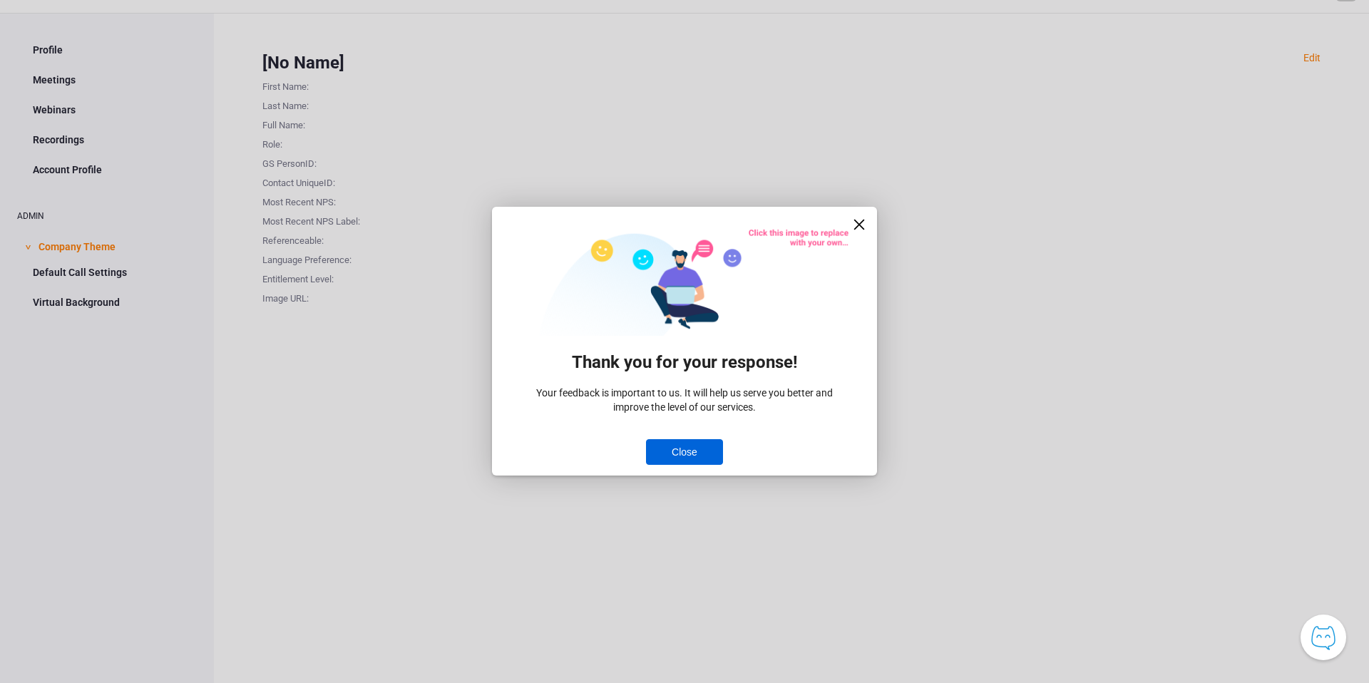
scroll to position [46, 0]
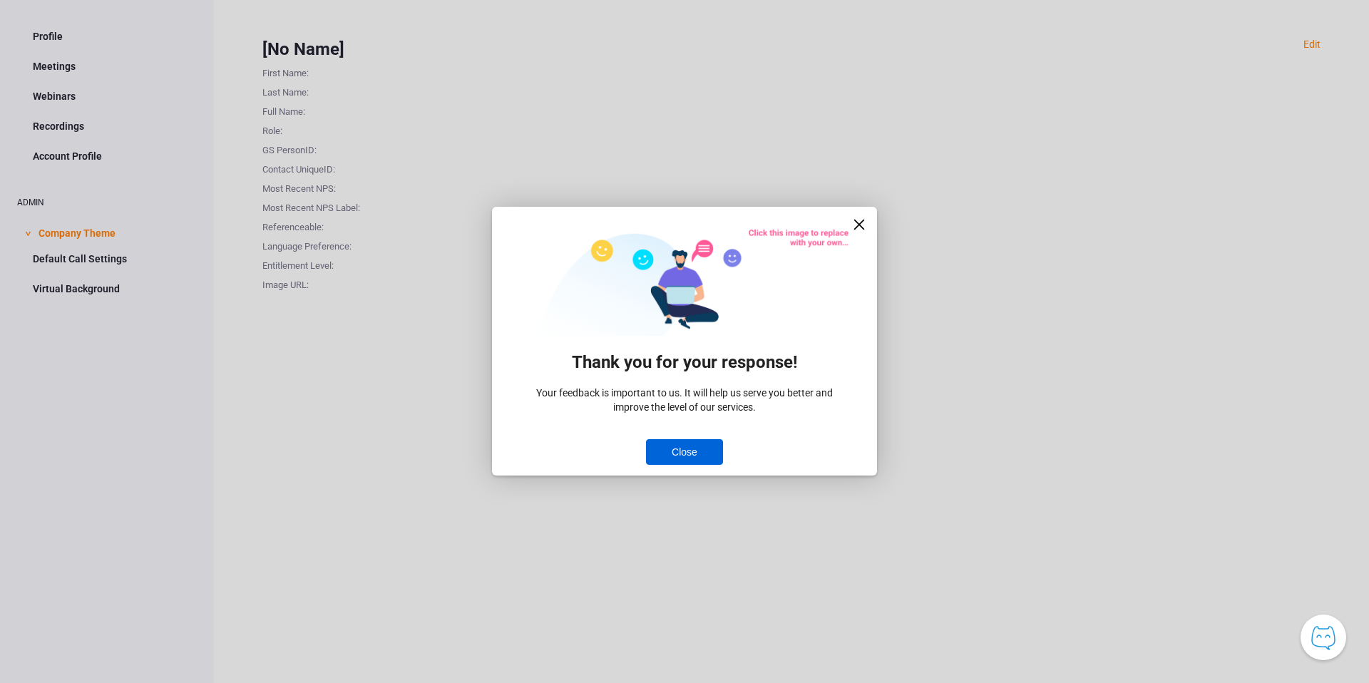
click at [686, 457] on div "Close" at bounding box center [685, 452] width 76 height 26
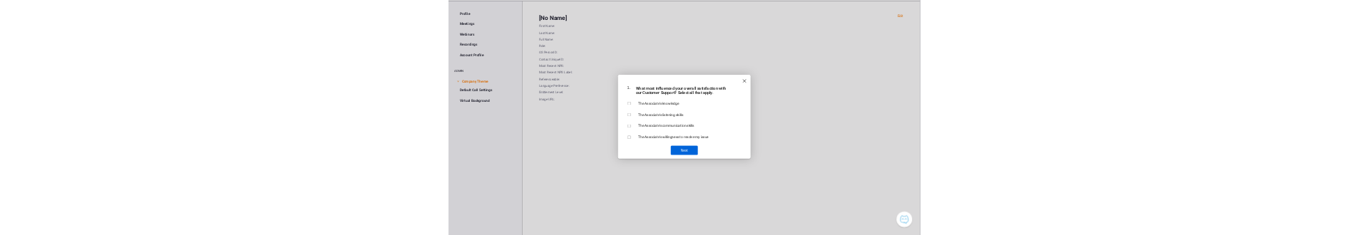
scroll to position [46, 0]
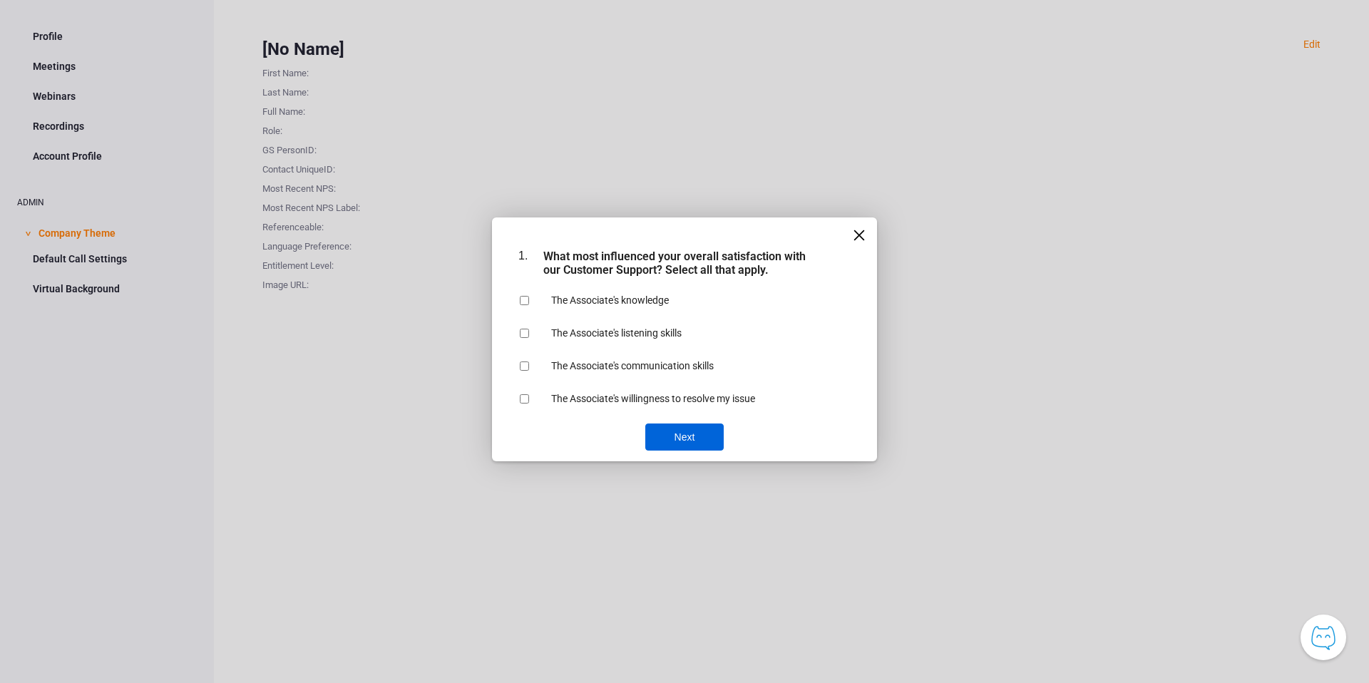
click at [1325, 51] on div at bounding box center [684, 341] width 1369 height 683
click at [865, 233] on div "exit survey" at bounding box center [859, 235] width 14 height 14
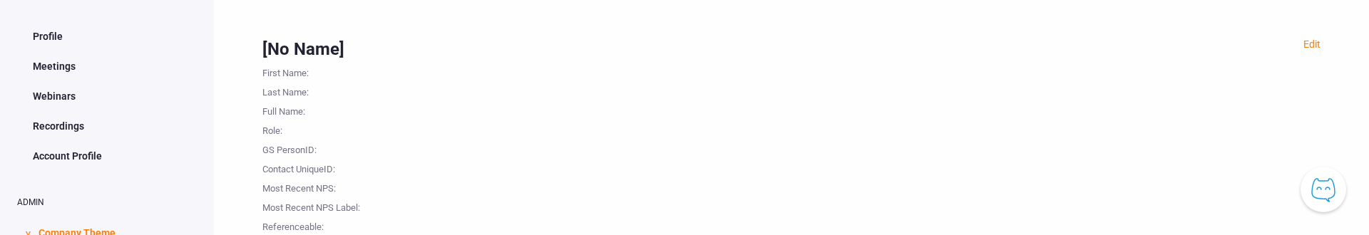
drag, startPoint x: 726, startPoint y: 238, endPoint x: 795, endPoint y: 4, distance: 243.1
click at [0, 0] on div "Profile Meetings Webinars Recordings Account Profile ADMIN > Company Theme Defa…" at bounding box center [684, 165] width 1369 height 330
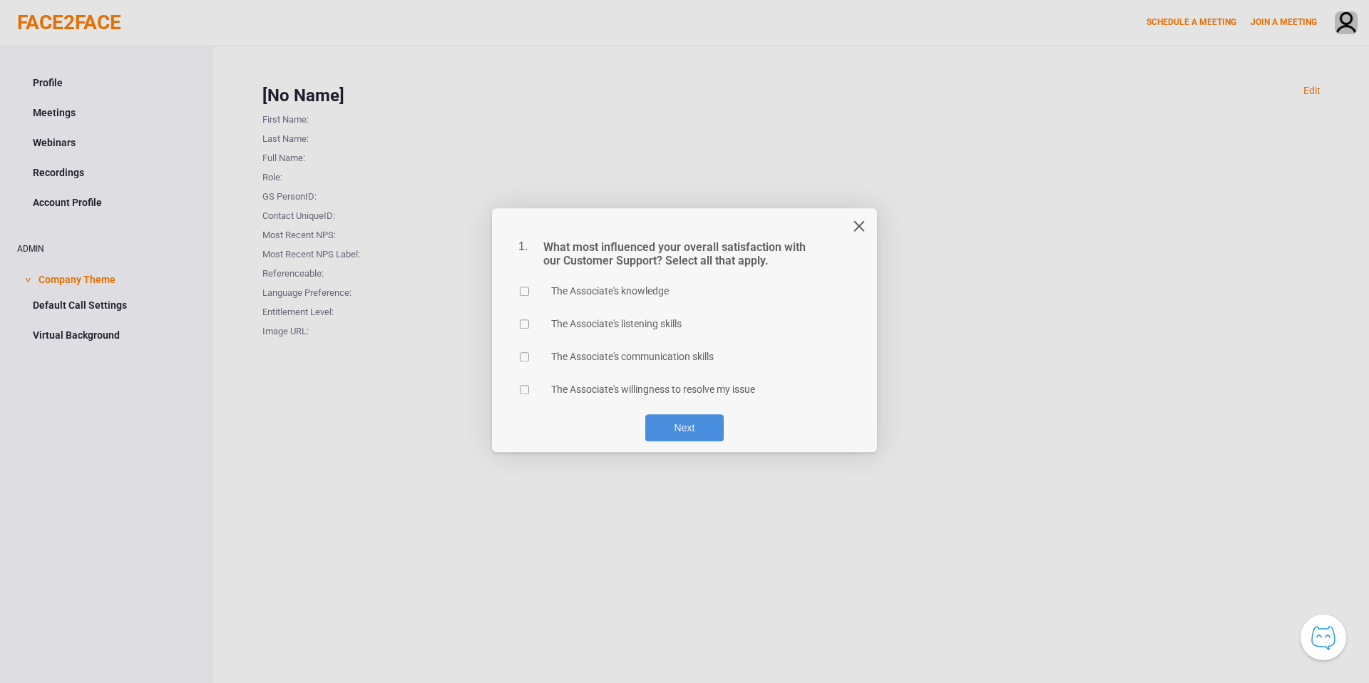
click at [859, 236] on div "exit survey" at bounding box center [859, 235] width 14 height 14
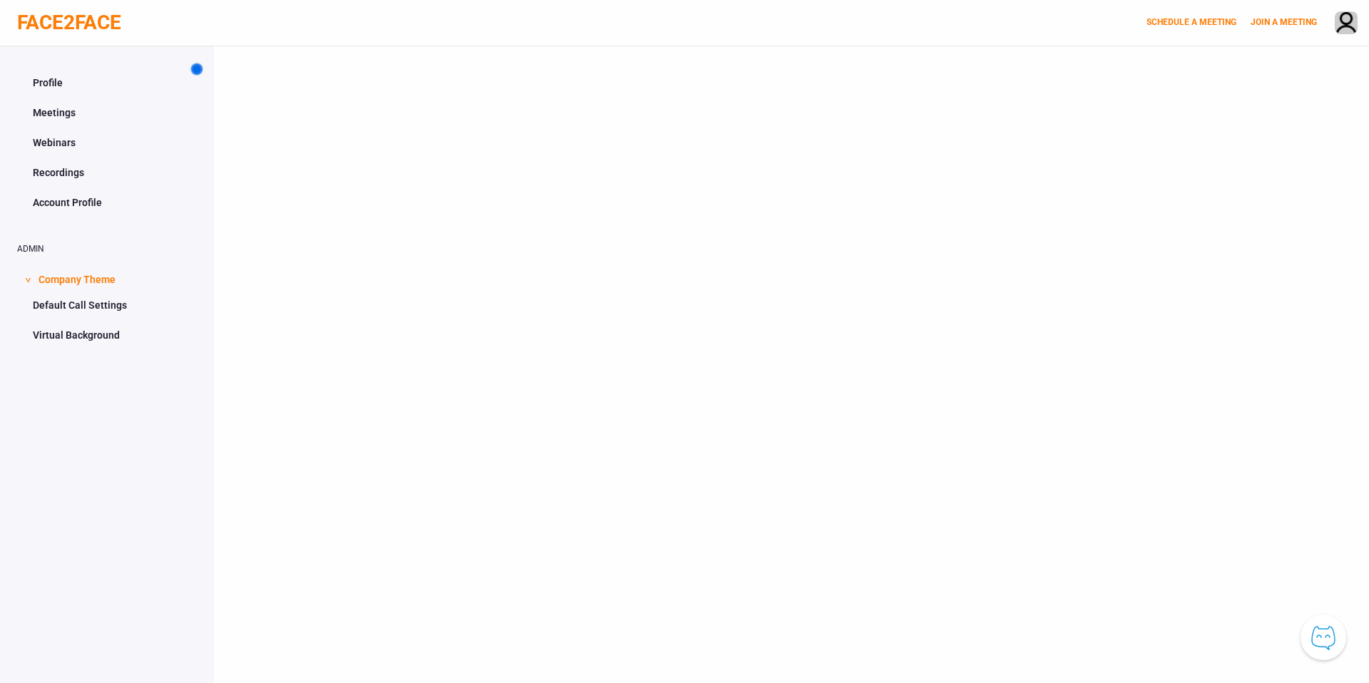
click at [1323, 645] on button "Knowledge Center Bot, also known as KC Bot is an onboarding assistant that allo…" at bounding box center [1324, 638] width 46 height 46
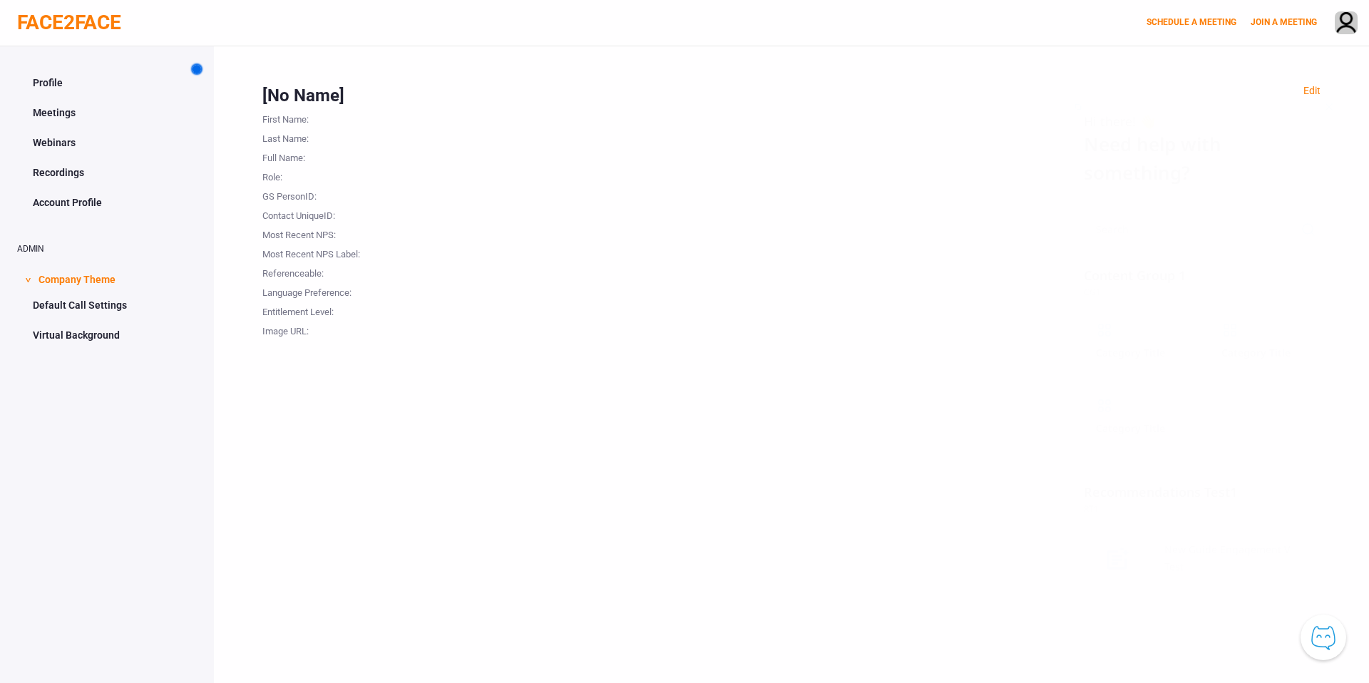
scroll to position [25, 0]
click at [1315, 636] on button "Knowledge Center Bot, also known as KC Bot is an onboarding assistant that allo…" at bounding box center [1324, 638] width 46 height 46
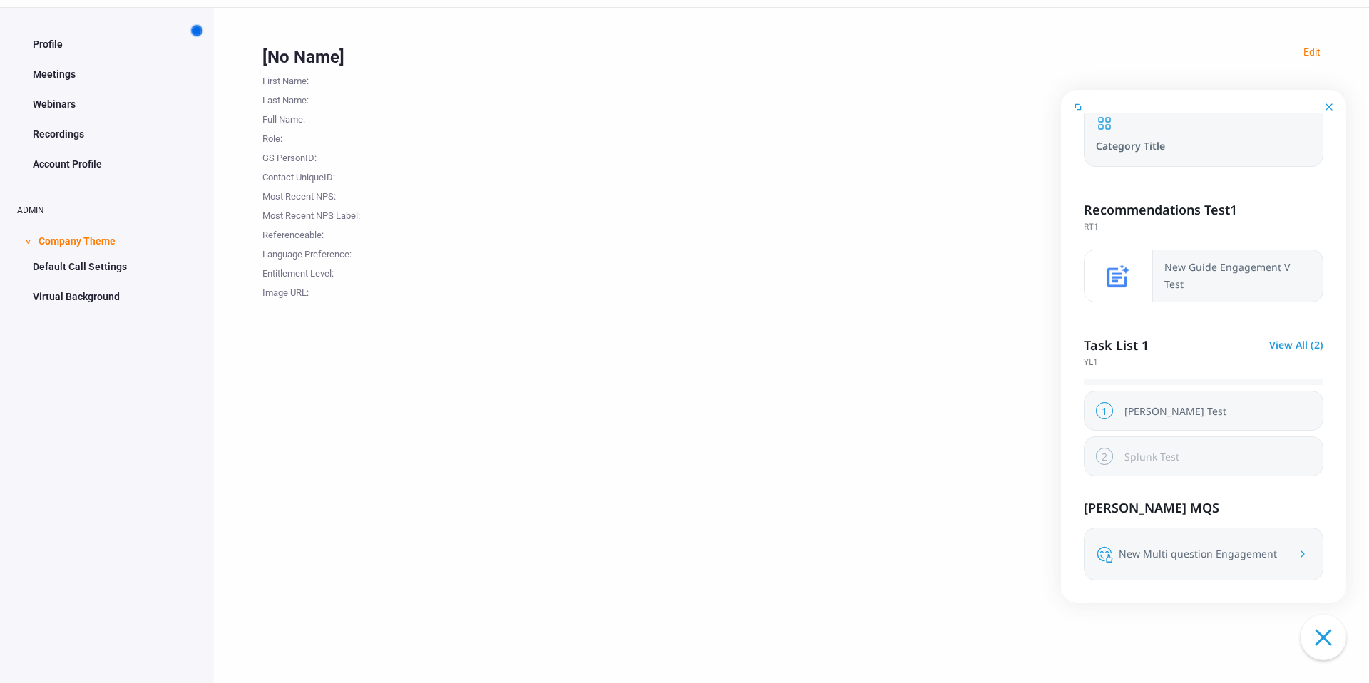
scroll to position [46, 0]
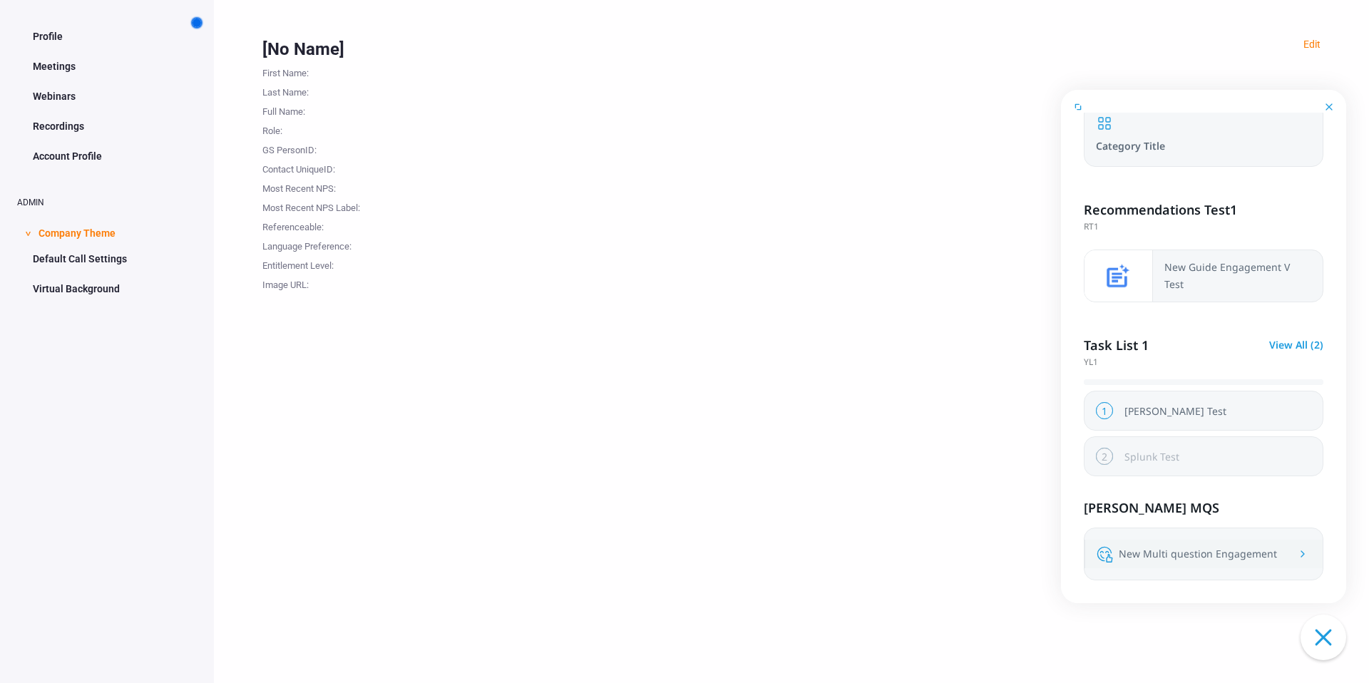
click at [1175, 556] on div "New Multi question Engagement" at bounding box center [1198, 554] width 158 height 17
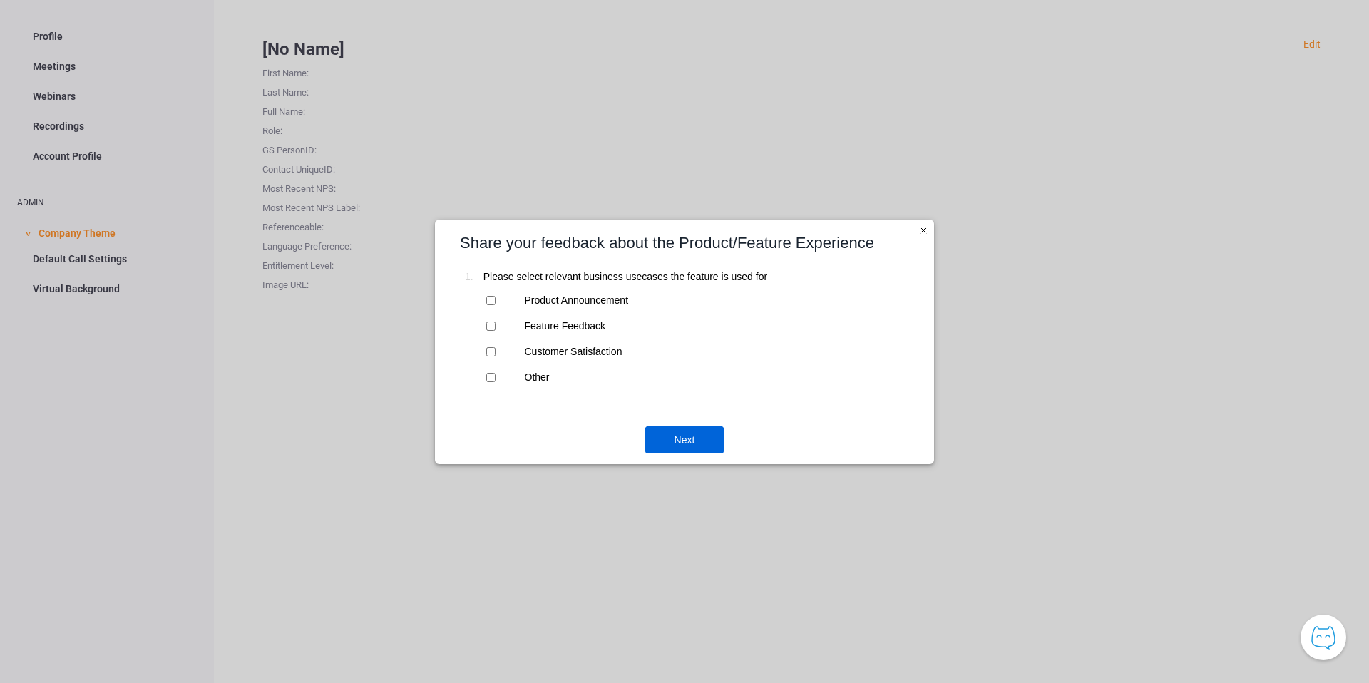
click at [487, 299] on input "Product Announcement" at bounding box center [490, 300] width 9 height 9
checkbox input "true"
click at [694, 446] on div "Next" at bounding box center [684, 440] width 78 height 27
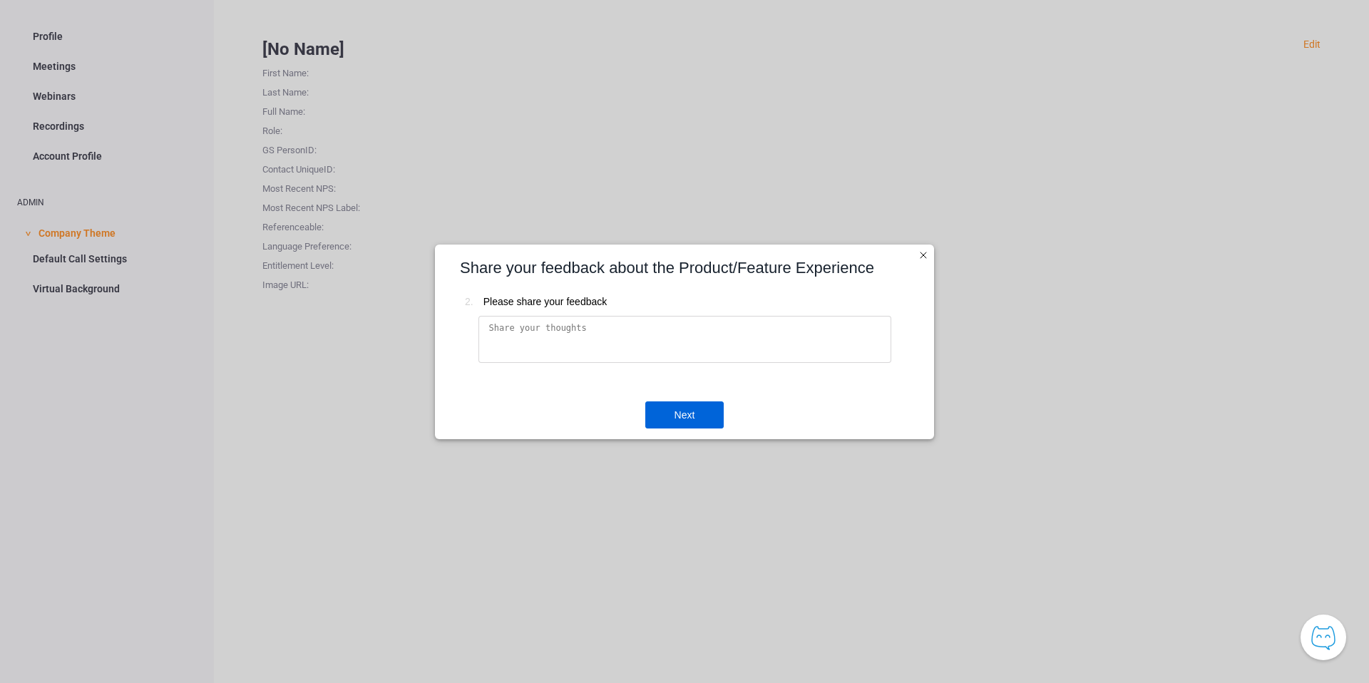
click at [514, 339] on textarea at bounding box center [685, 339] width 413 height 47
type textarea "test"
click at [693, 417] on div "Next" at bounding box center [684, 415] width 78 height 27
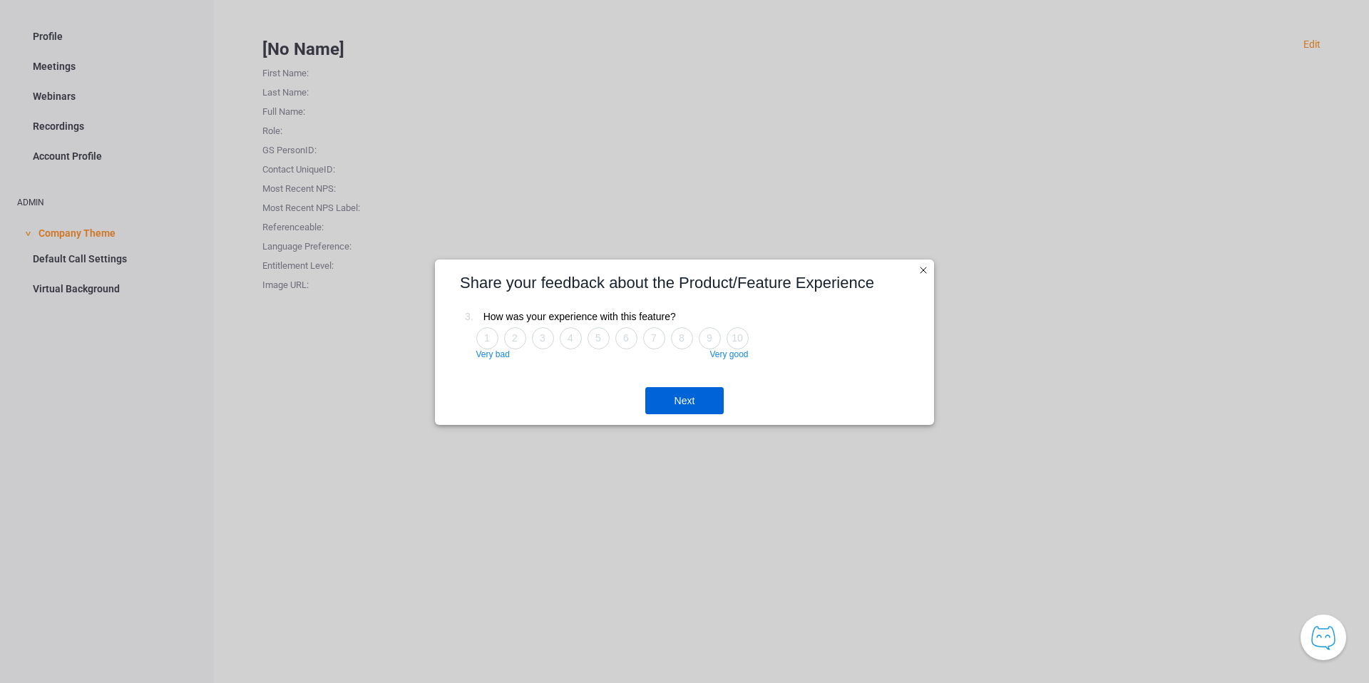
click at [732, 339] on span "10" at bounding box center [737, 337] width 11 height 11
click at [734, 339] on input "10" at bounding box center [738, 339] width 9 height 9
radio input "true"
click at [680, 405] on div "Next" at bounding box center [684, 400] width 78 height 27
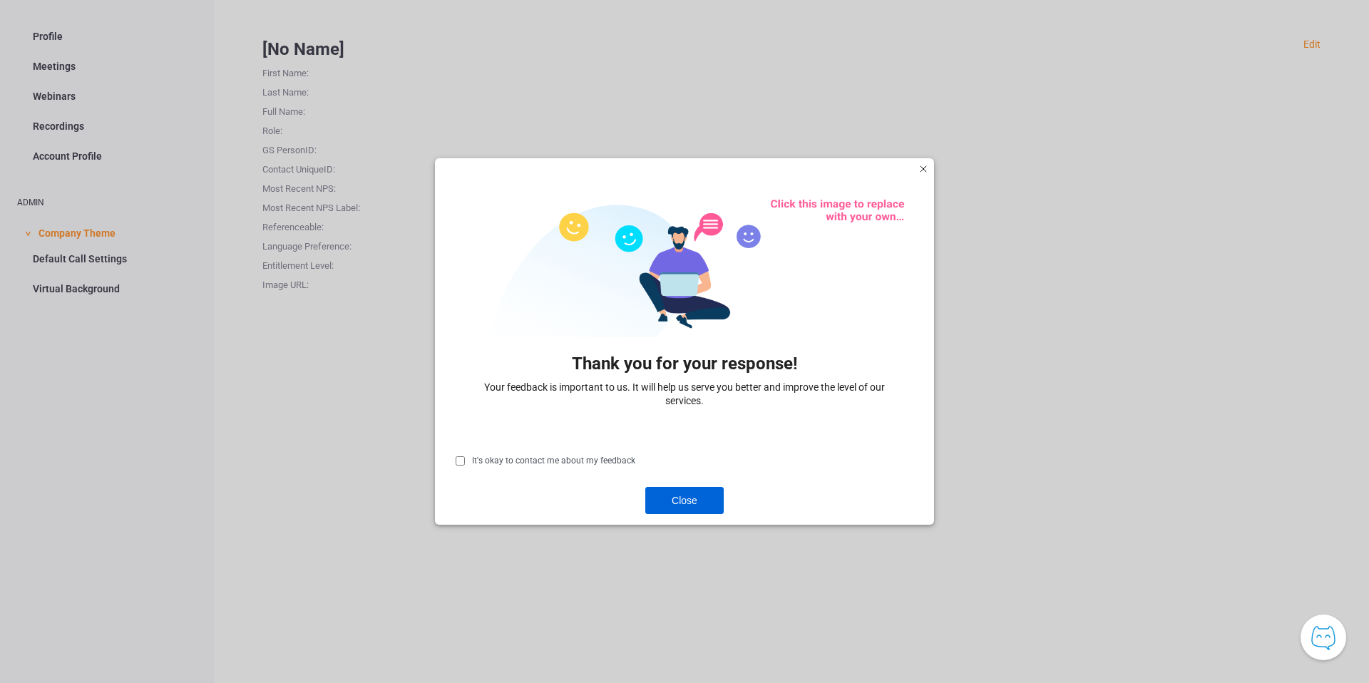
click at [924, 167] on div "exit survey" at bounding box center [924, 169] width 14 height 14
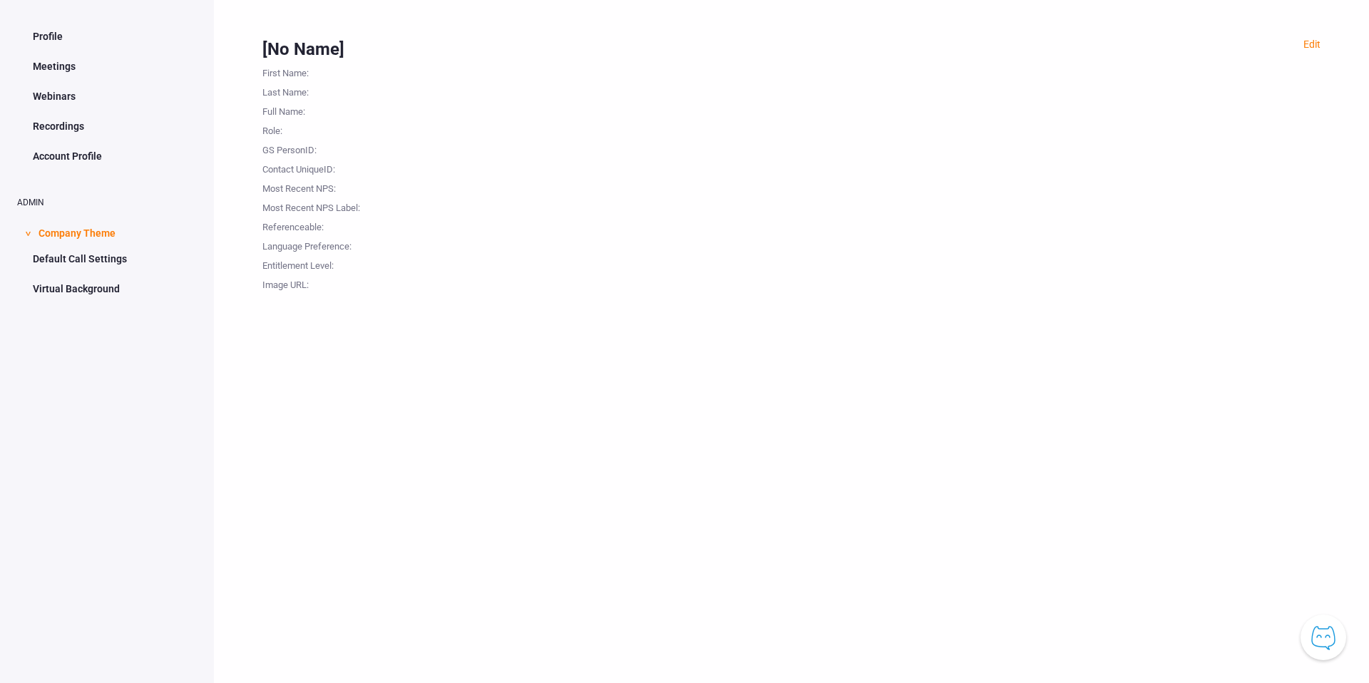
click at [1326, 637] on button "Knowledge Center Bot, also known as KC Bot is an onboarding assistant that allo…" at bounding box center [1324, 638] width 46 height 46
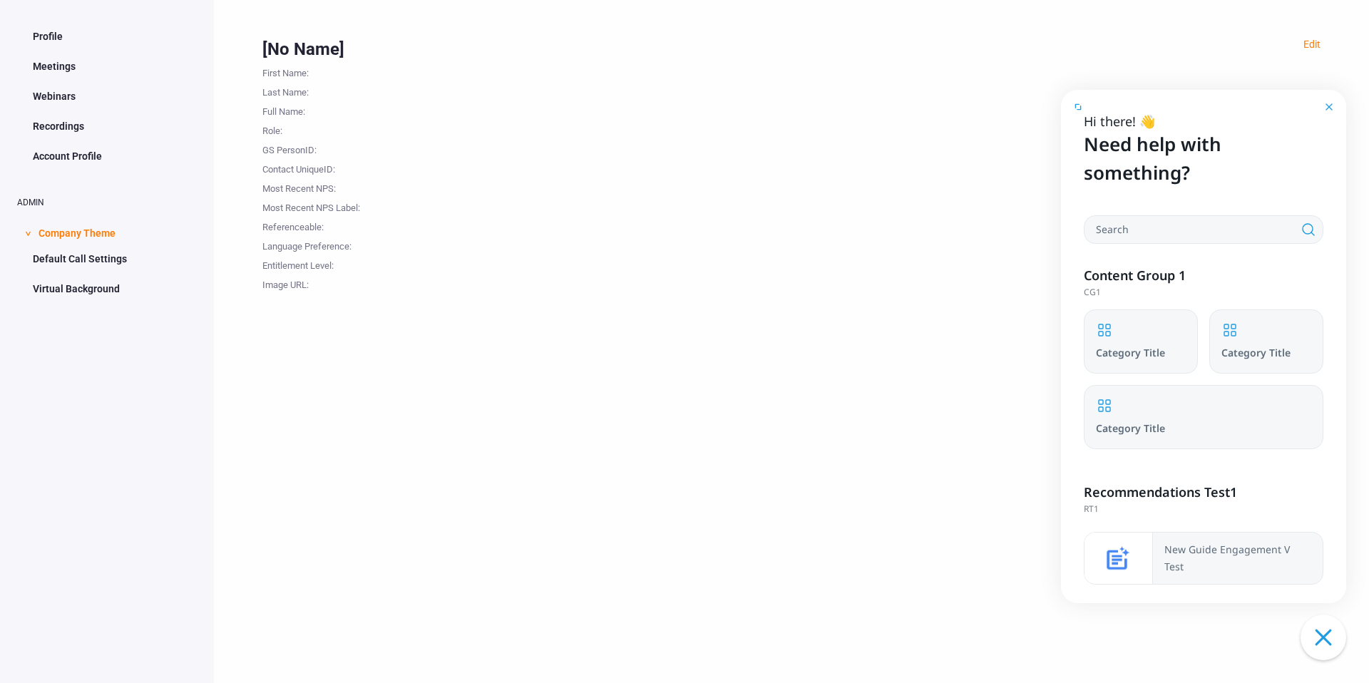
scroll to position [0, 0]
click at [1213, 566] on div "New Guide Engagement V Test" at bounding box center [1238, 558] width 170 height 34
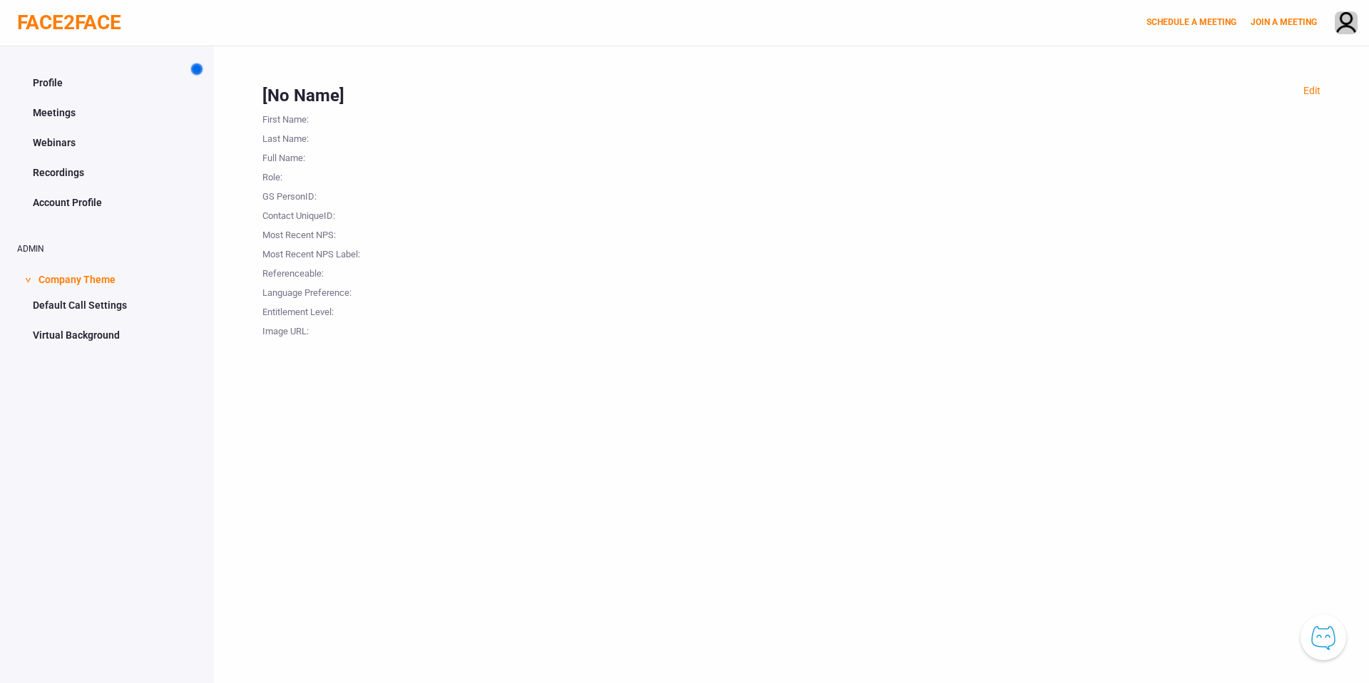
click at [195, 67] on span at bounding box center [197, 69] width 9 height 9
click at [1324, 638] on button "Knowledge Center Bot, also known as KC Bot is an onboarding assistant that allo…" at bounding box center [1324, 638] width 46 height 46
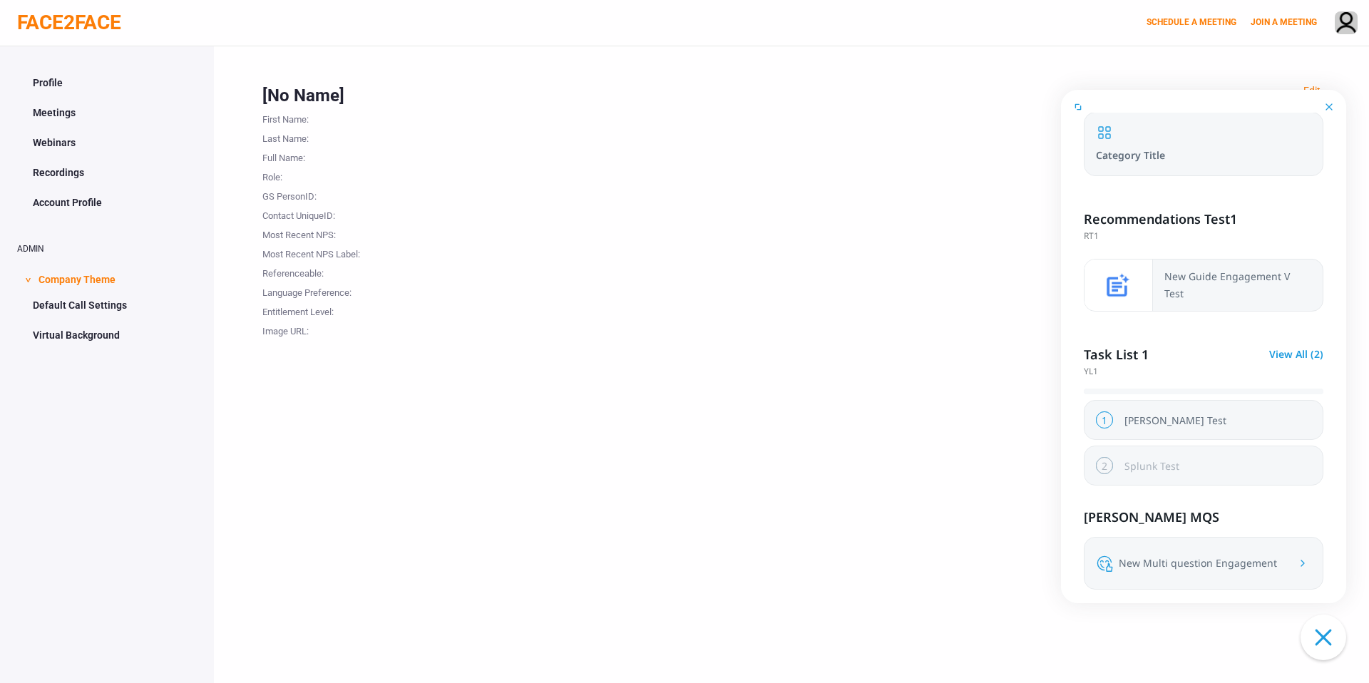
scroll to position [282, 0]
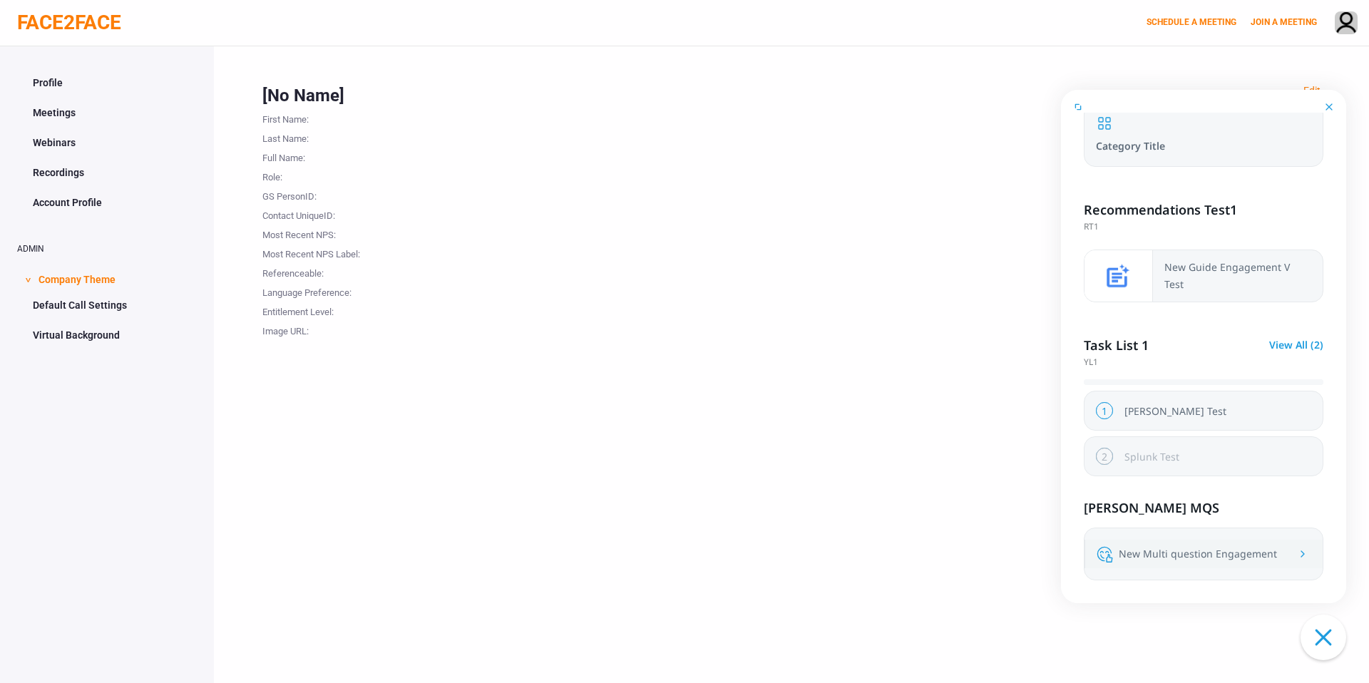
click at [1170, 548] on div "New Multi question Engagement" at bounding box center [1198, 554] width 158 height 17
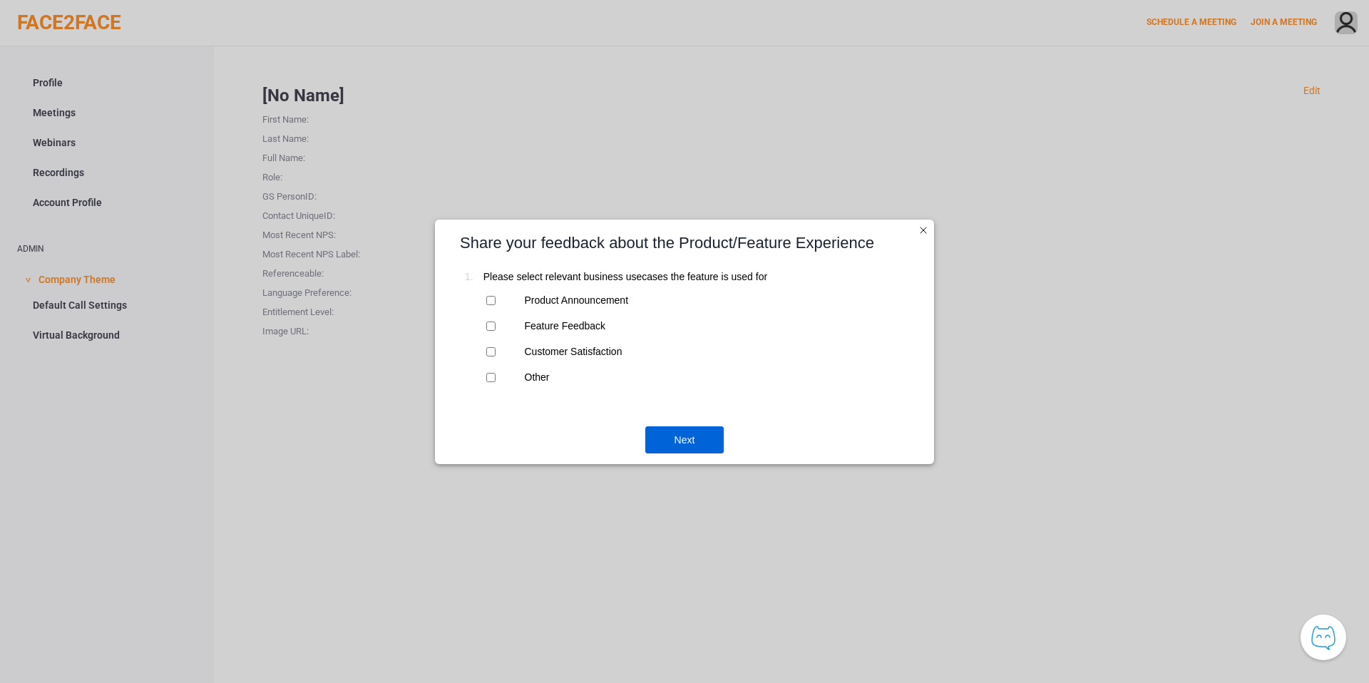
click at [556, 325] on div "Feature Feedback" at bounding box center [650, 326] width 264 height 26
click at [489, 322] on input "Feature Feedback" at bounding box center [490, 326] width 9 height 9
checkbox input "true"
click at [670, 441] on div "Next" at bounding box center [684, 440] width 78 height 27
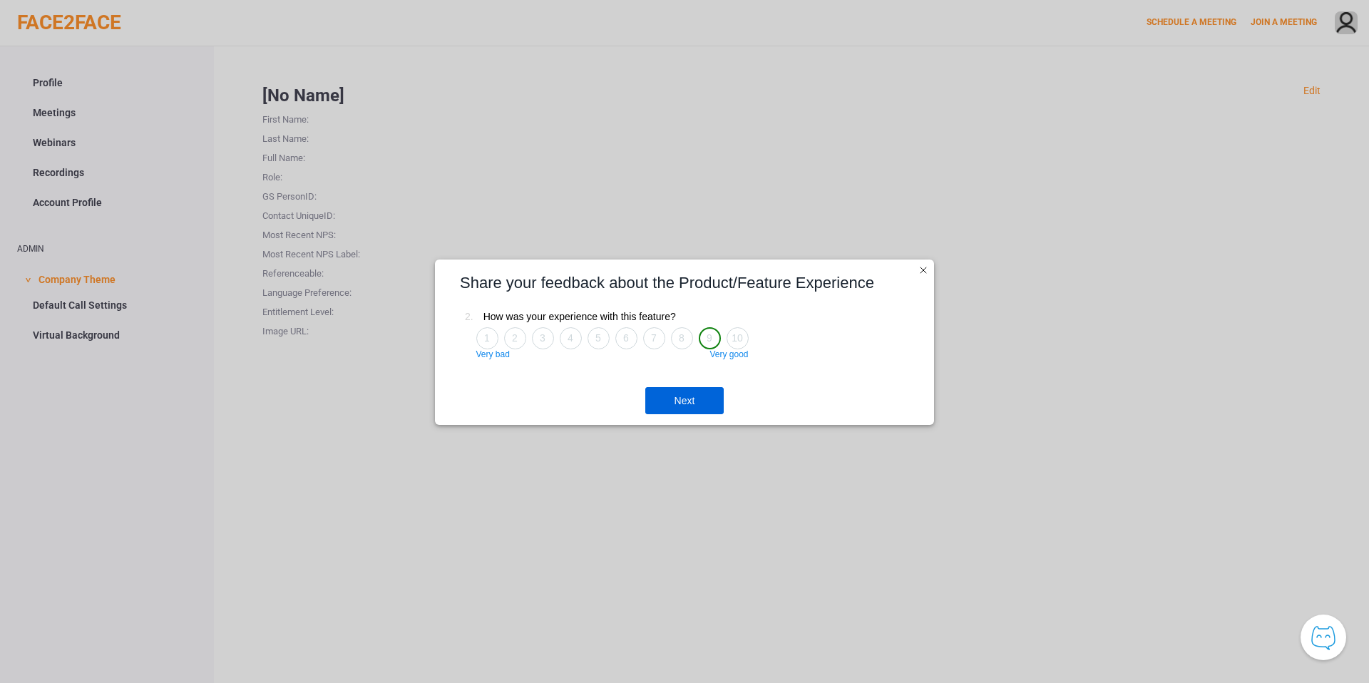
click at [706, 339] on input "9" at bounding box center [710, 339] width 9 height 9
radio input "true"
click at [688, 396] on div "Next" at bounding box center [684, 400] width 78 height 27
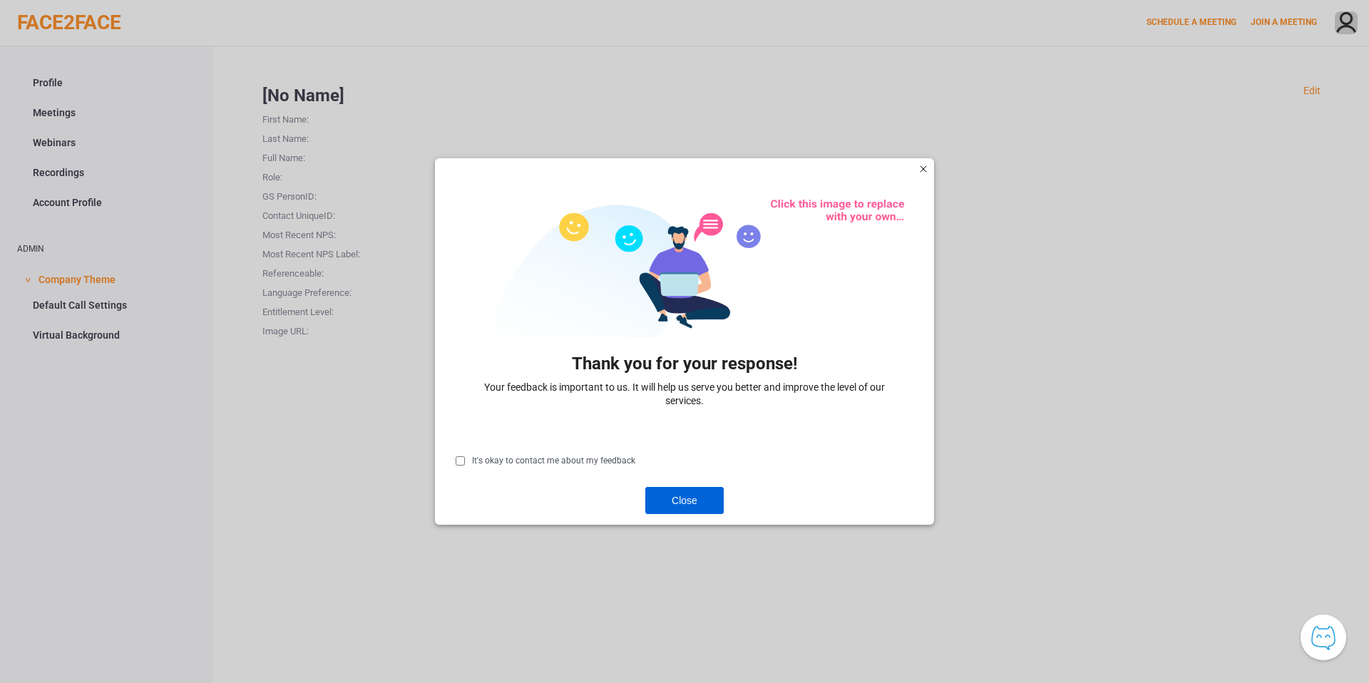
click at [689, 499] on div "Close" at bounding box center [684, 500] width 78 height 27
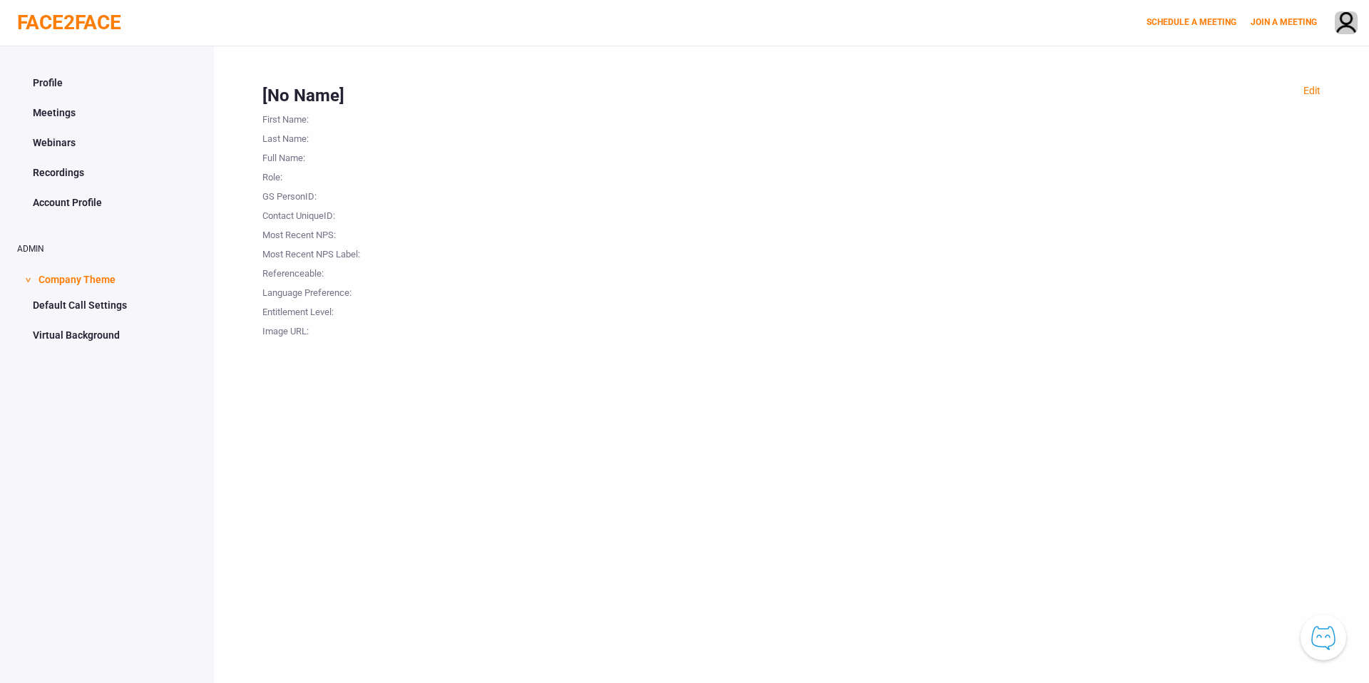
click at [1323, 640] on button "Knowledge Center Bot, also known as KC Bot is an onboarding assistant that allo…" at bounding box center [1324, 638] width 46 height 46
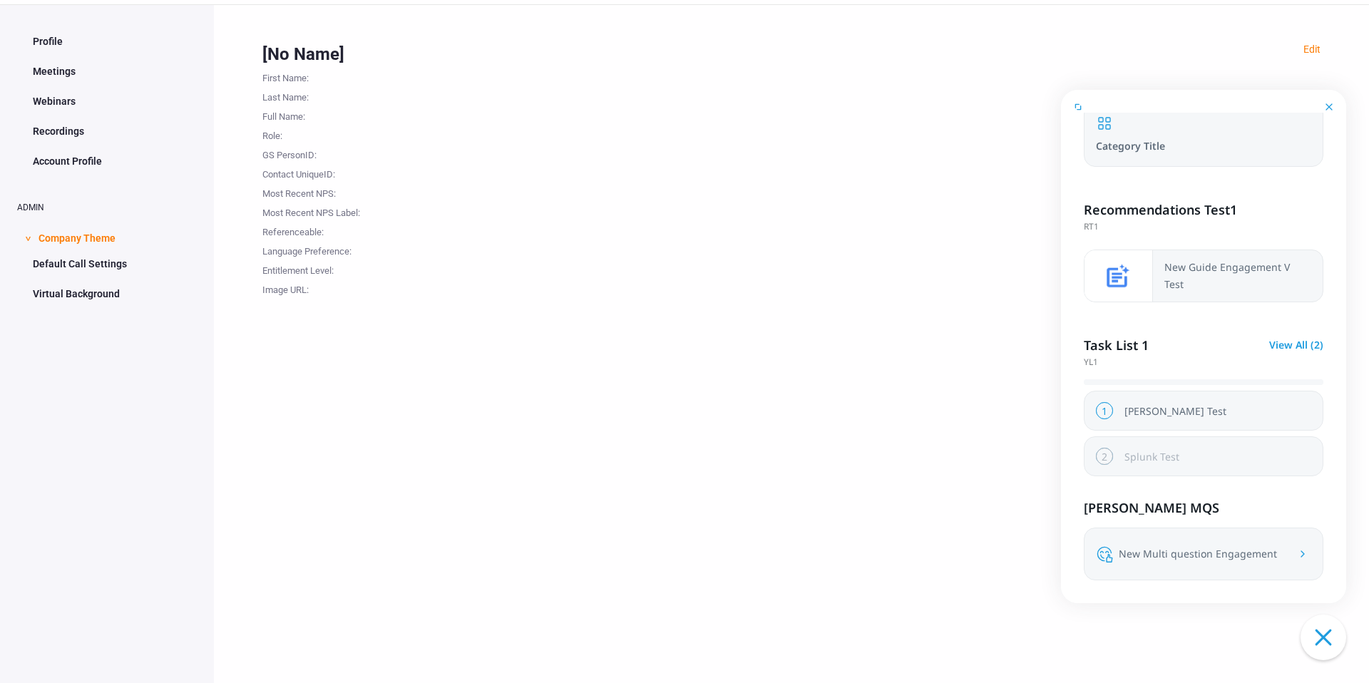
scroll to position [46, 0]
click at [1133, 540] on button "survey icon New Multi question Engagement Arrow Right" at bounding box center [1204, 554] width 238 height 29
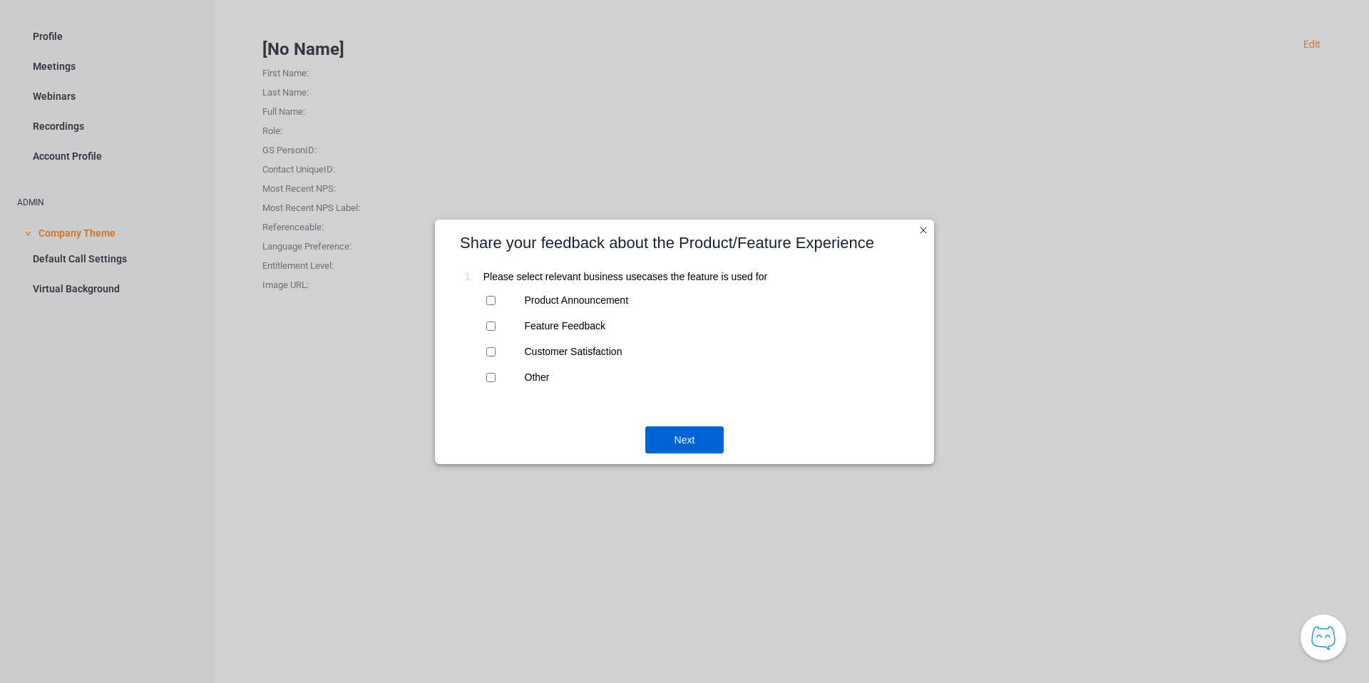
click at [922, 228] on div "exit survey" at bounding box center [924, 230] width 14 height 14
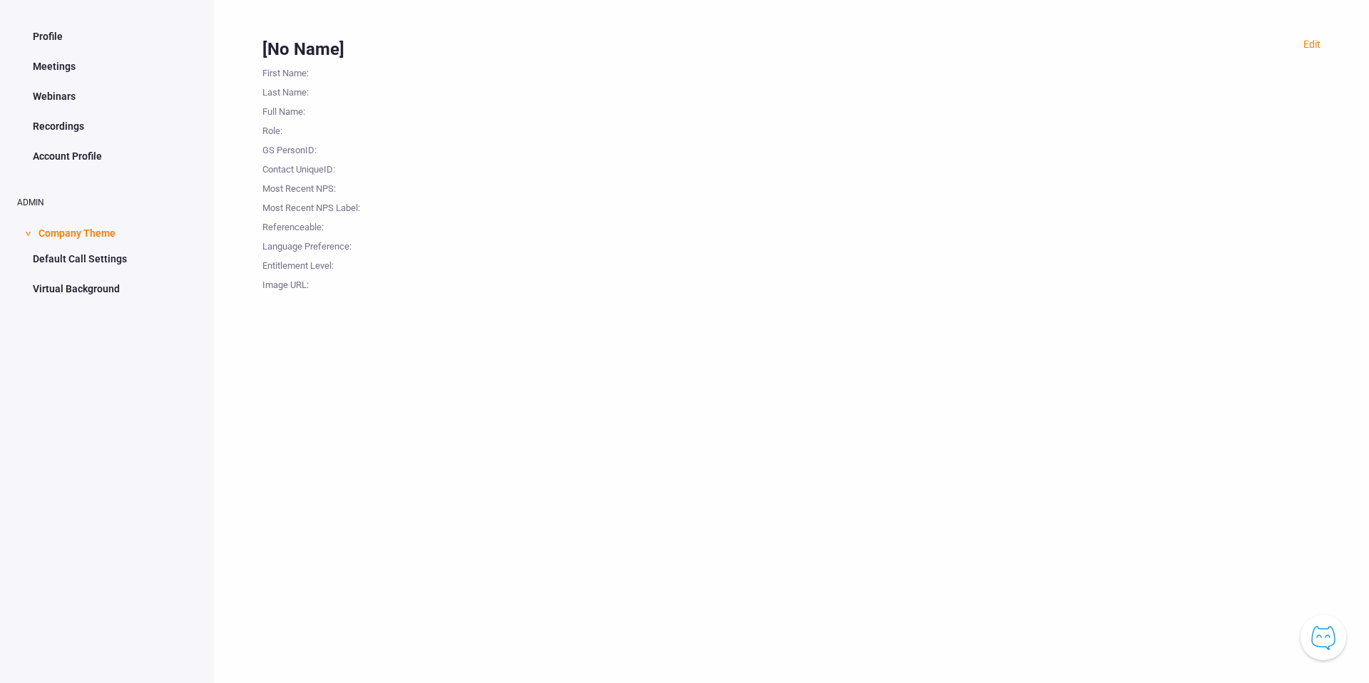
click at [1329, 632] on button "Knowledge Center Bot, also known as KC Bot is an onboarding assistant that allo…" at bounding box center [1324, 638] width 46 height 46
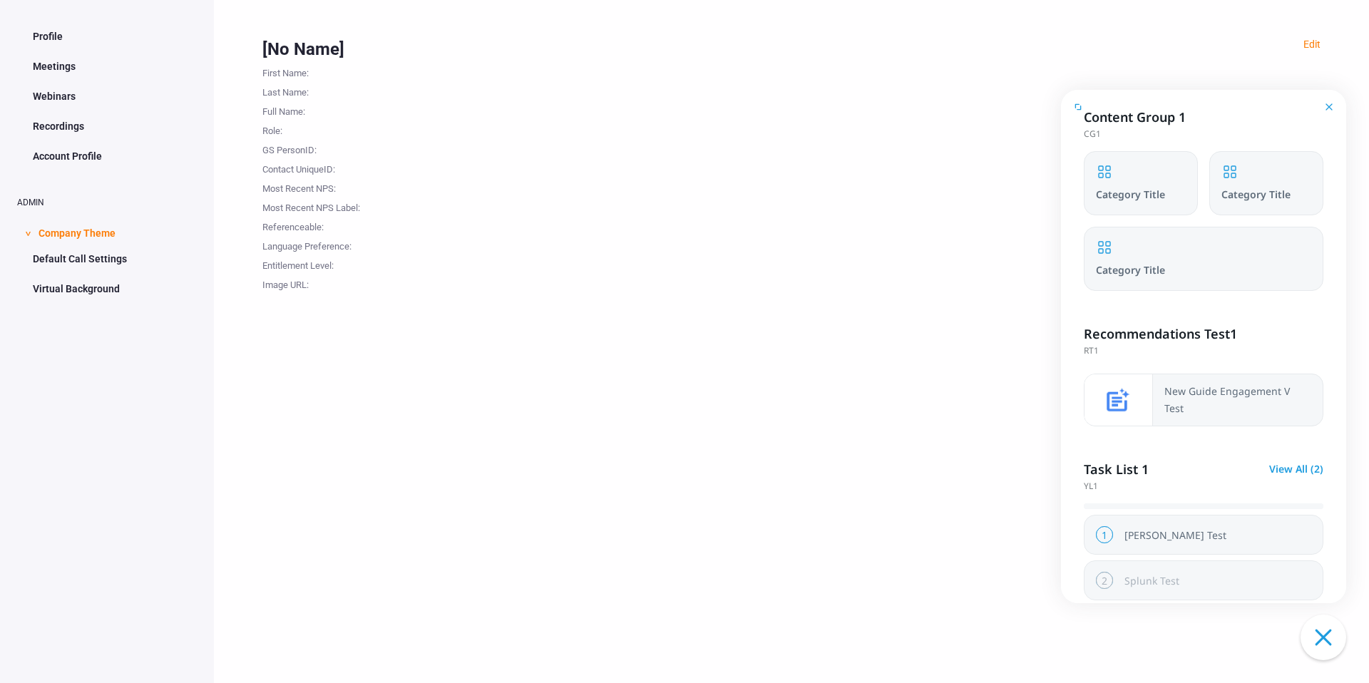
scroll to position [172, 0]
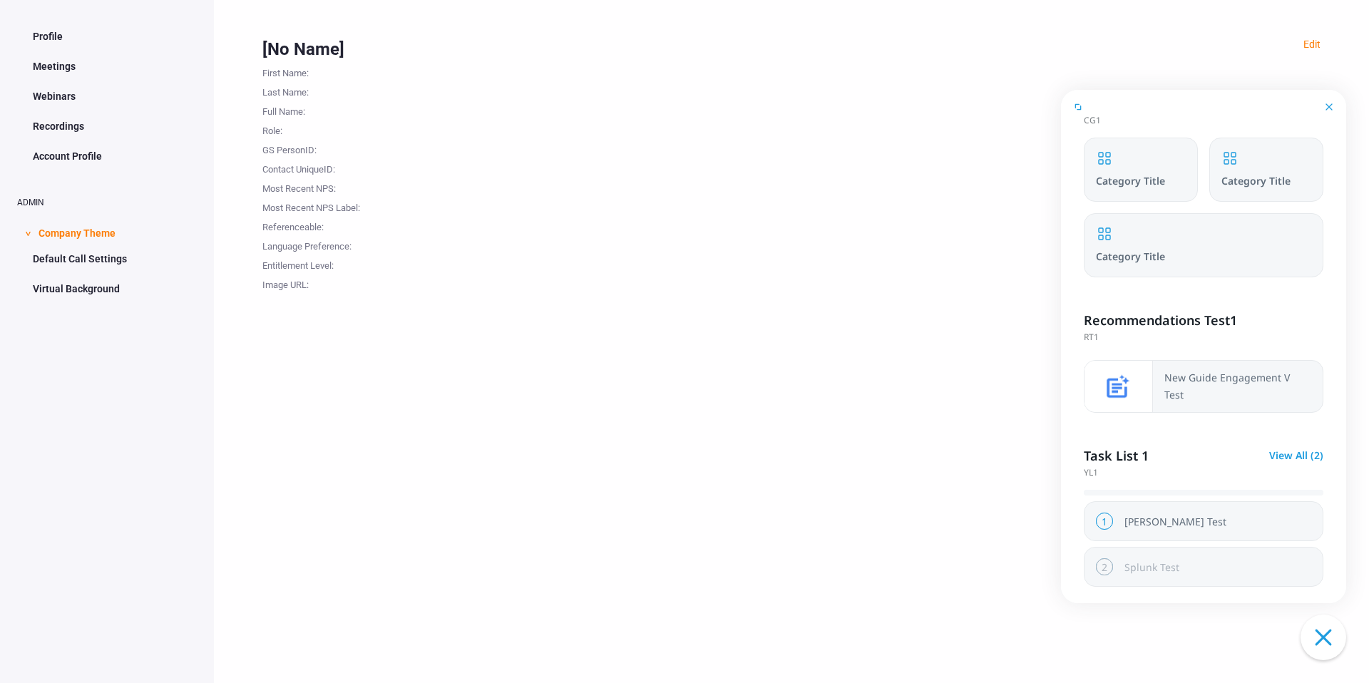
click at [1130, 391] on div "card-image" at bounding box center [1119, 386] width 68 height 51
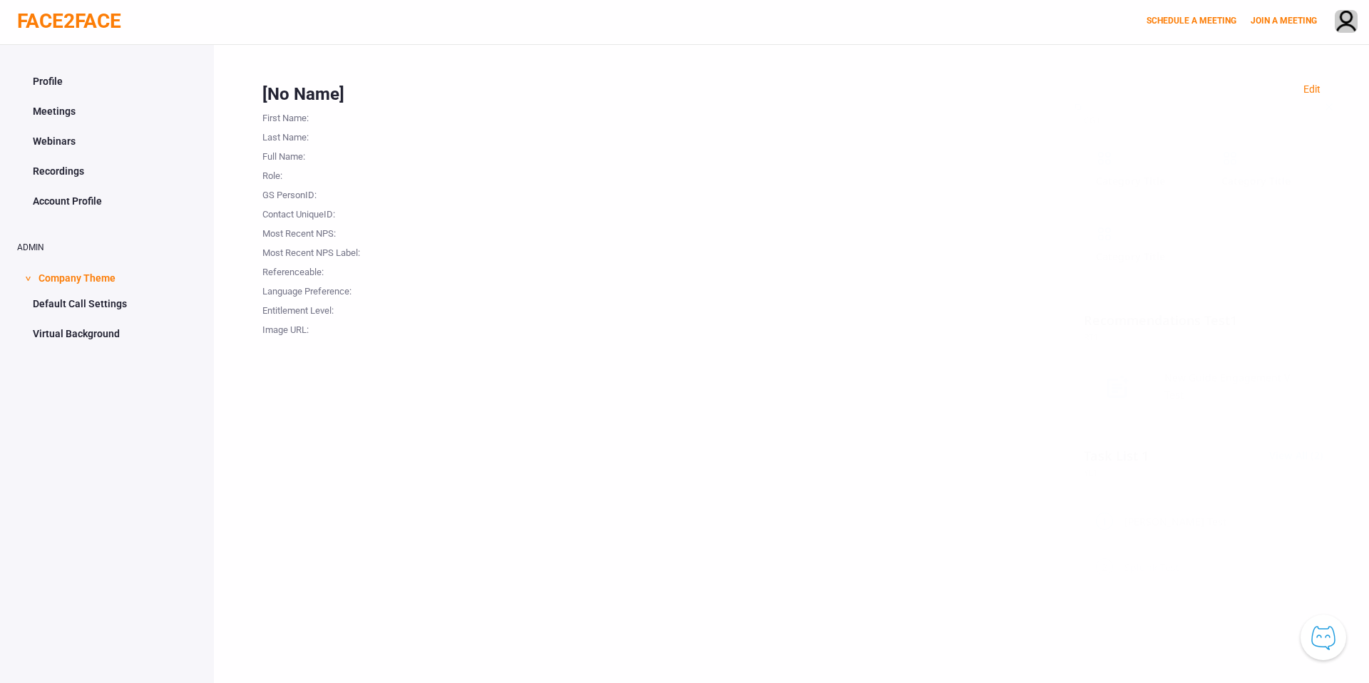
scroll to position [0, 0]
click at [199, 67] on span at bounding box center [197, 69] width 9 height 9
click at [1327, 631] on button "Knowledge Center Bot, also known as KC Bot is an onboarding assistant that allo…" at bounding box center [1324, 638] width 46 height 46
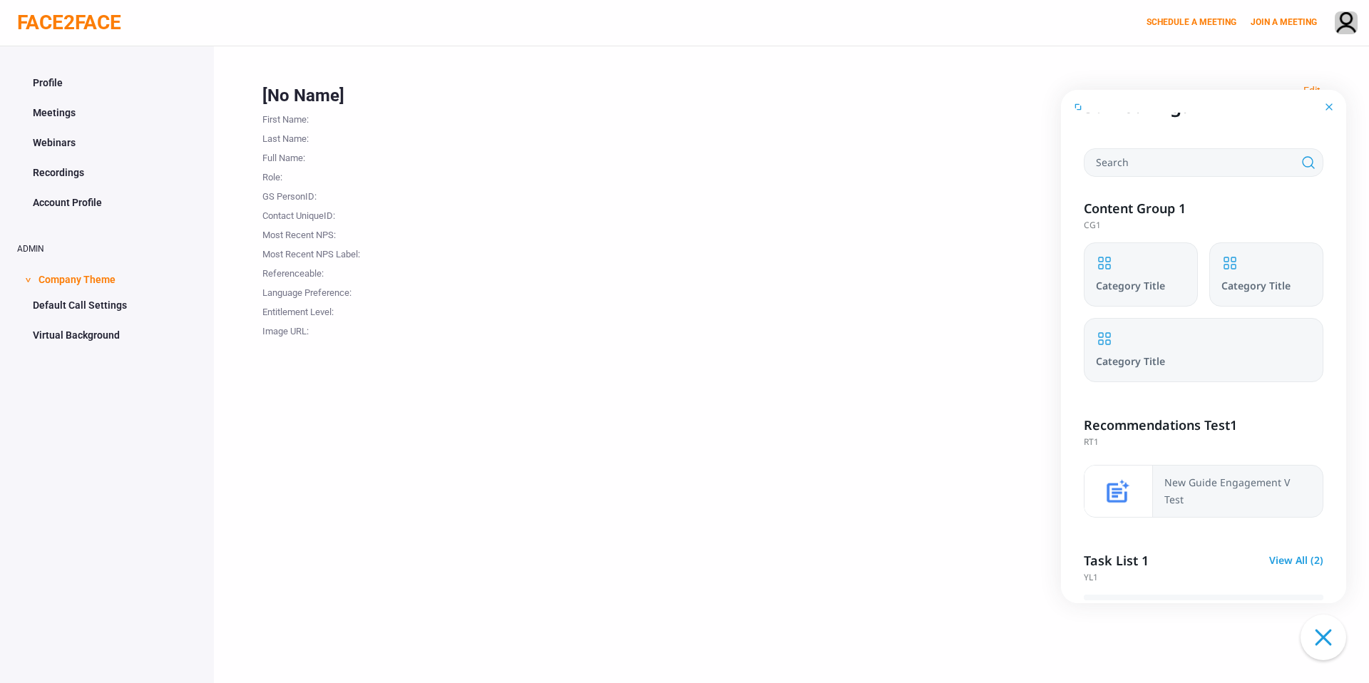
scroll to position [107, 0]
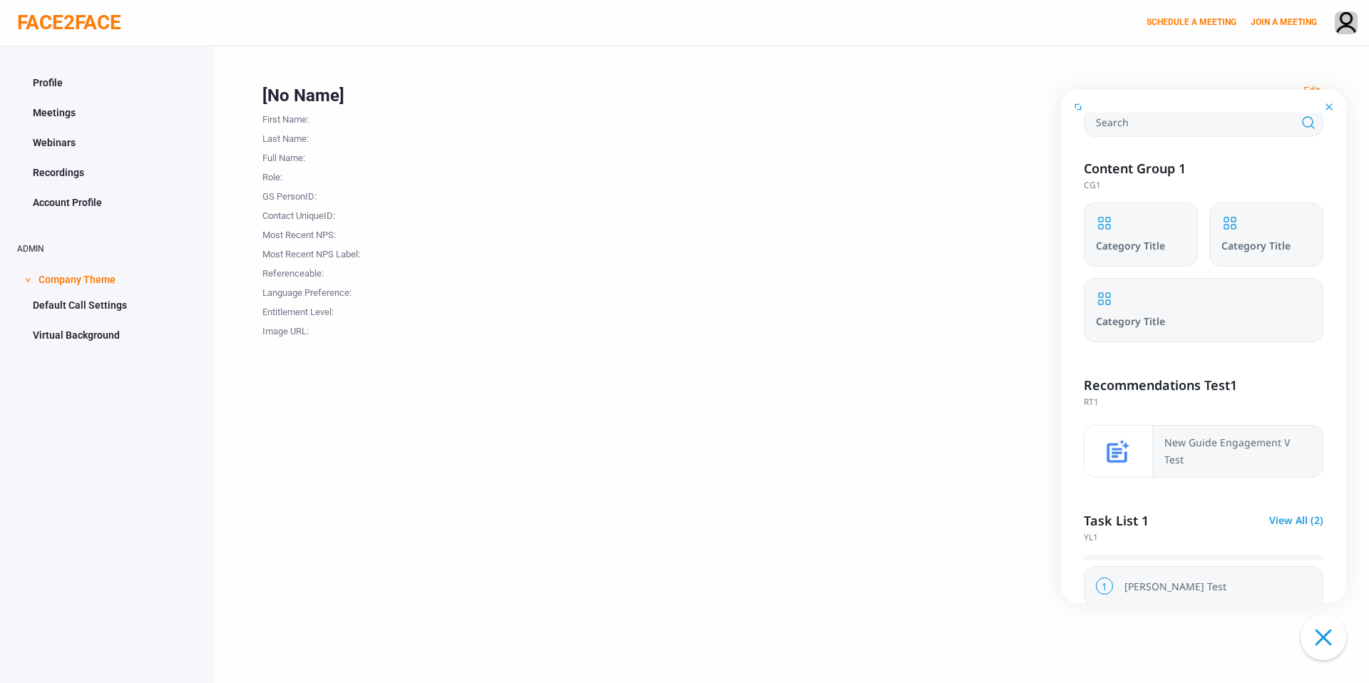
click at [1222, 448] on span "New Guide Engagement V Test" at bounding box center [1228, 451] width 126 height 31
click at [1130, 451] on div "card-image" at bounding box center [1119, 451] width 68 height 51
click at [1123, 448] on div "card-image" at bounding box center [1119, 451] width 68 height 51
